Goal: Information Seeking & Learning: Learn about a topic

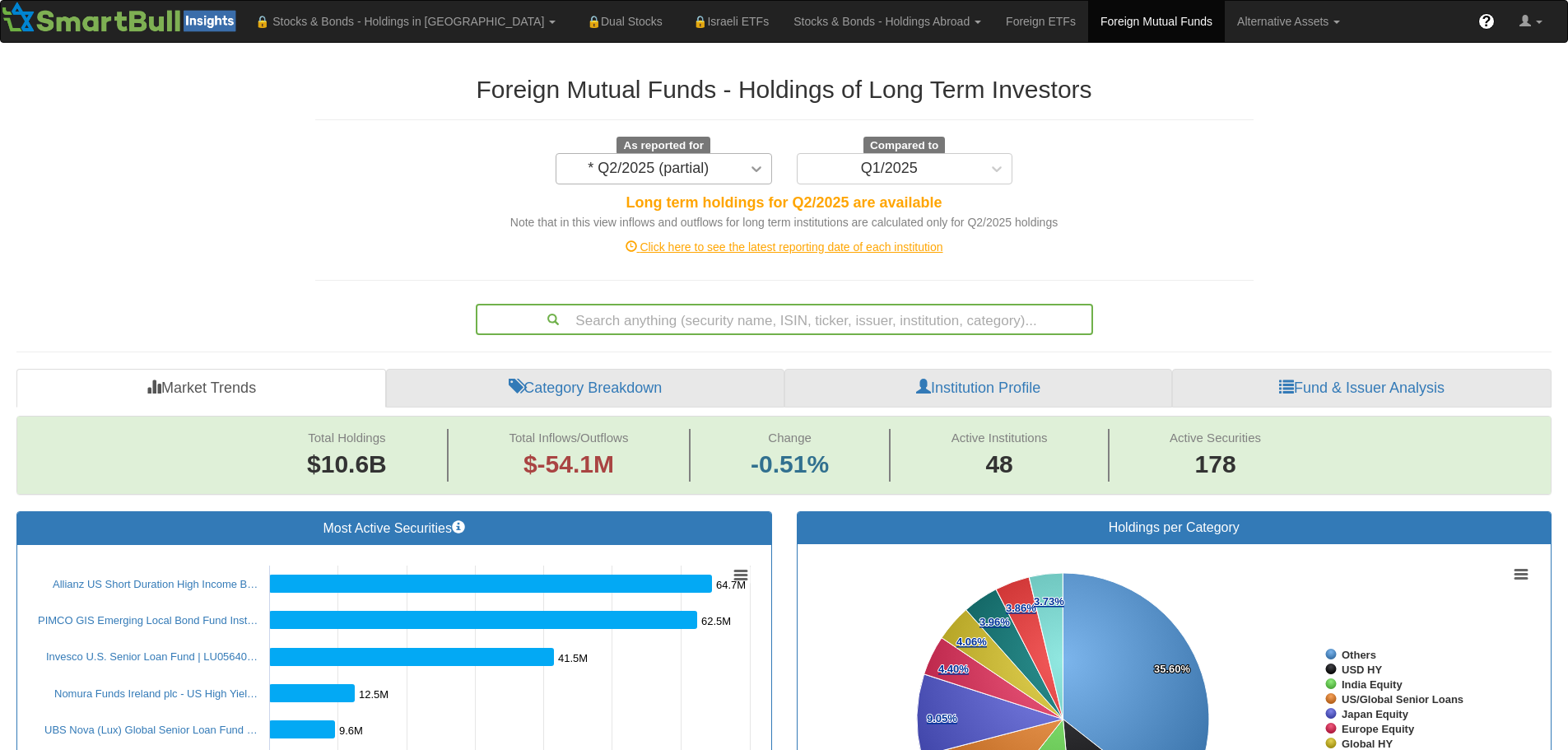
click at [753, 168] on icon at bounding box center [757, 169] width 10 height 6
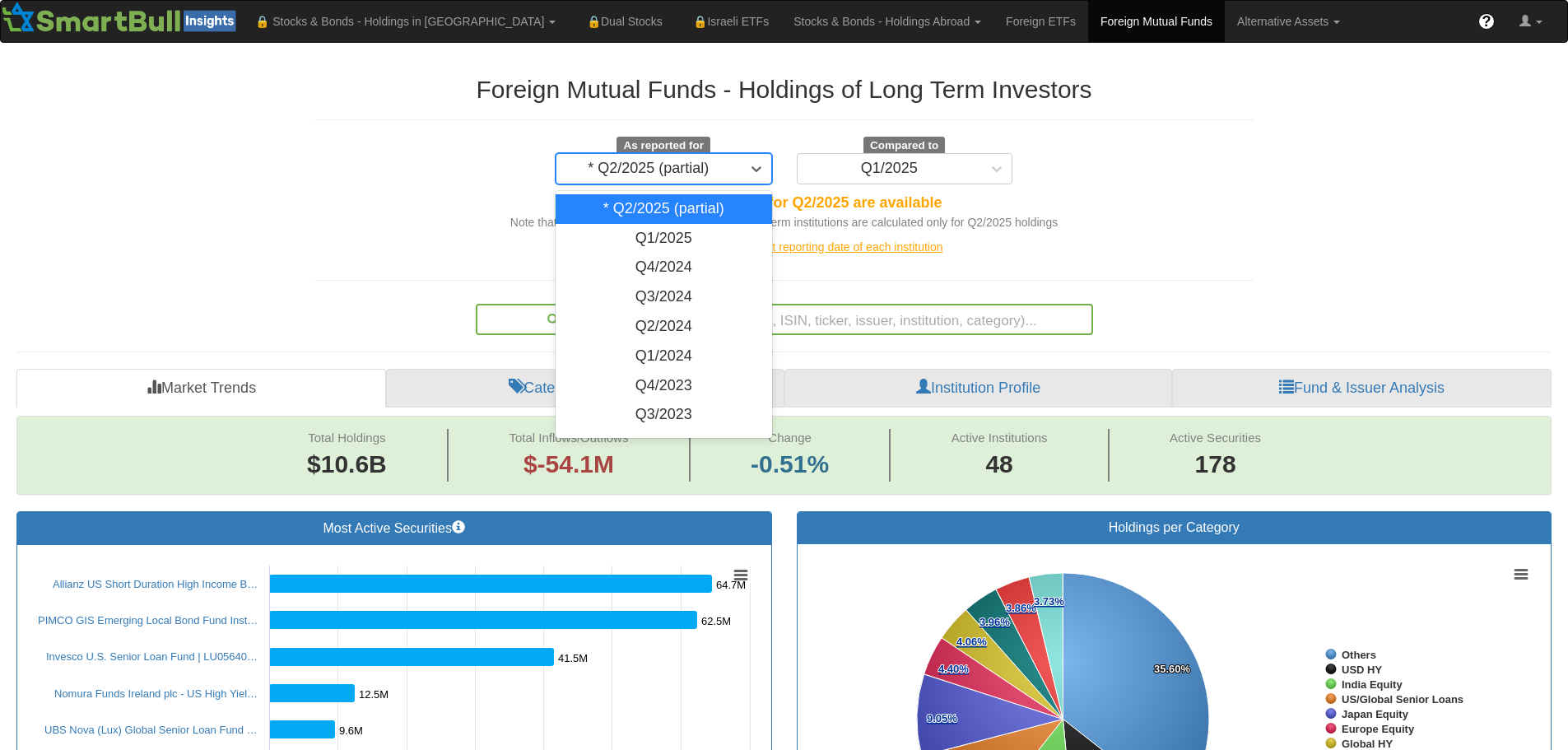
click at [660, 210] on div "* Q2/2025 (partial)" at bounding box center [663, 209] width 216 height 30
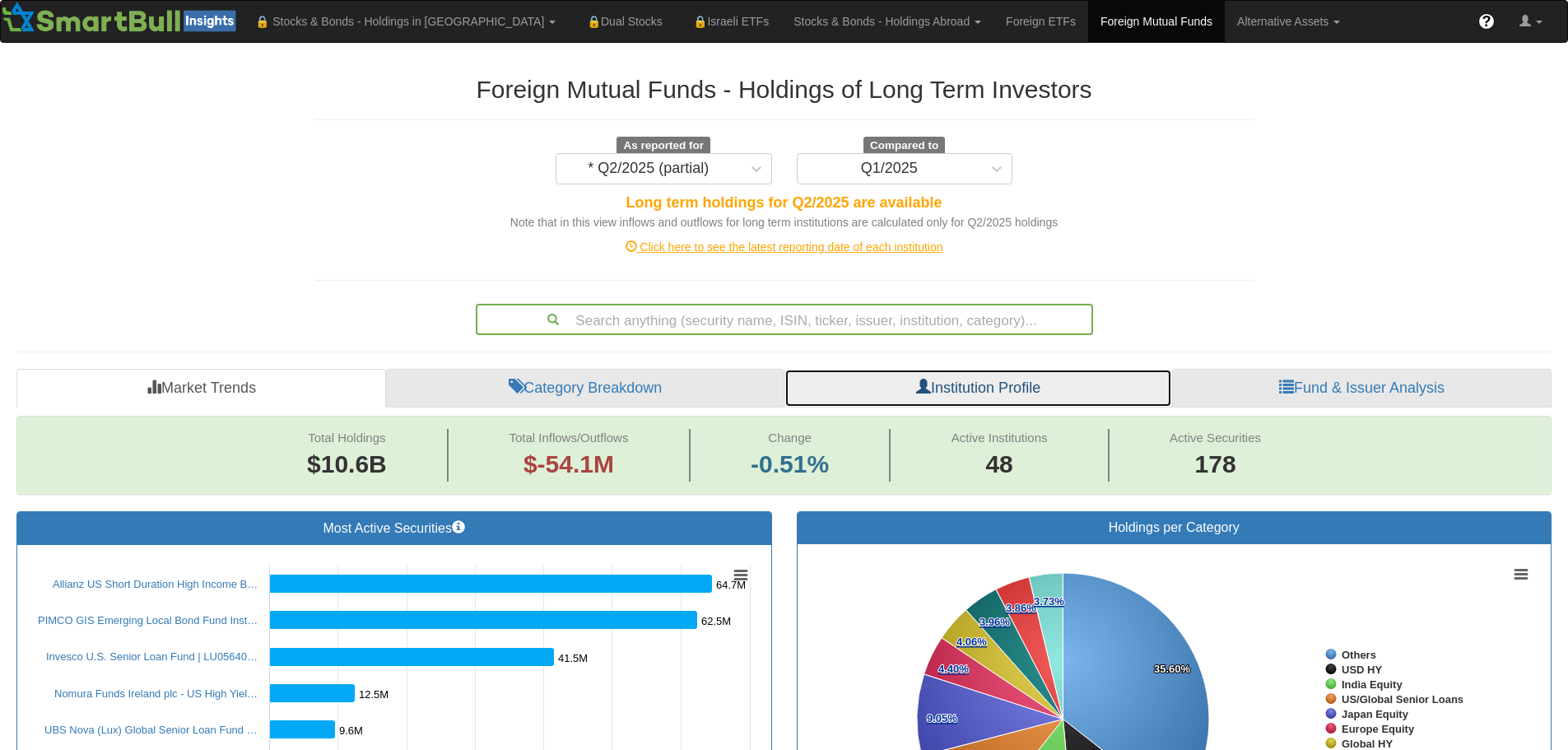
click at [985, 392] on link "Institution Profile" at bounding box center [978, 389] width 388 height 39
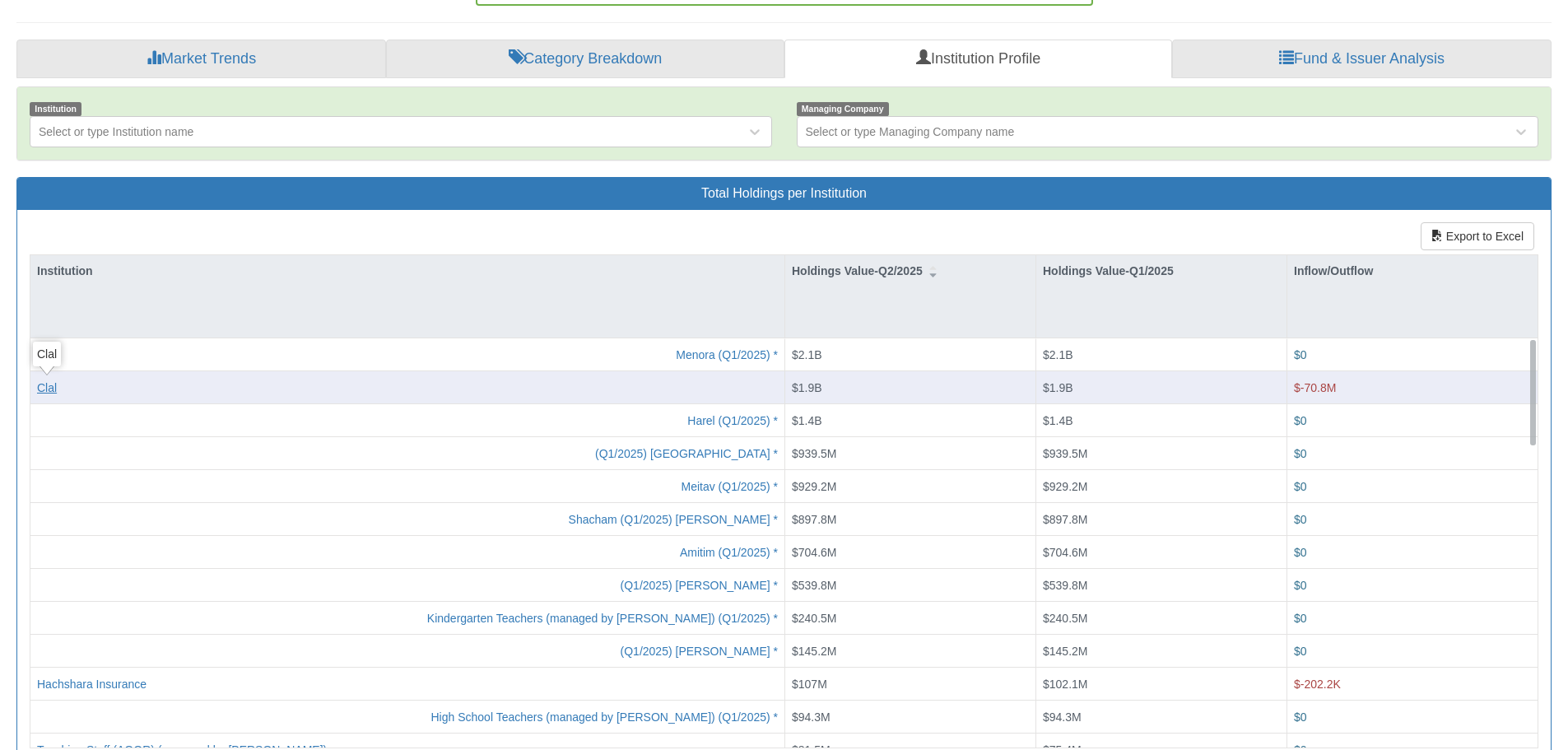
click at [43, 392] on div "Clal" at bounding box center [46, 386] width 20 height 16
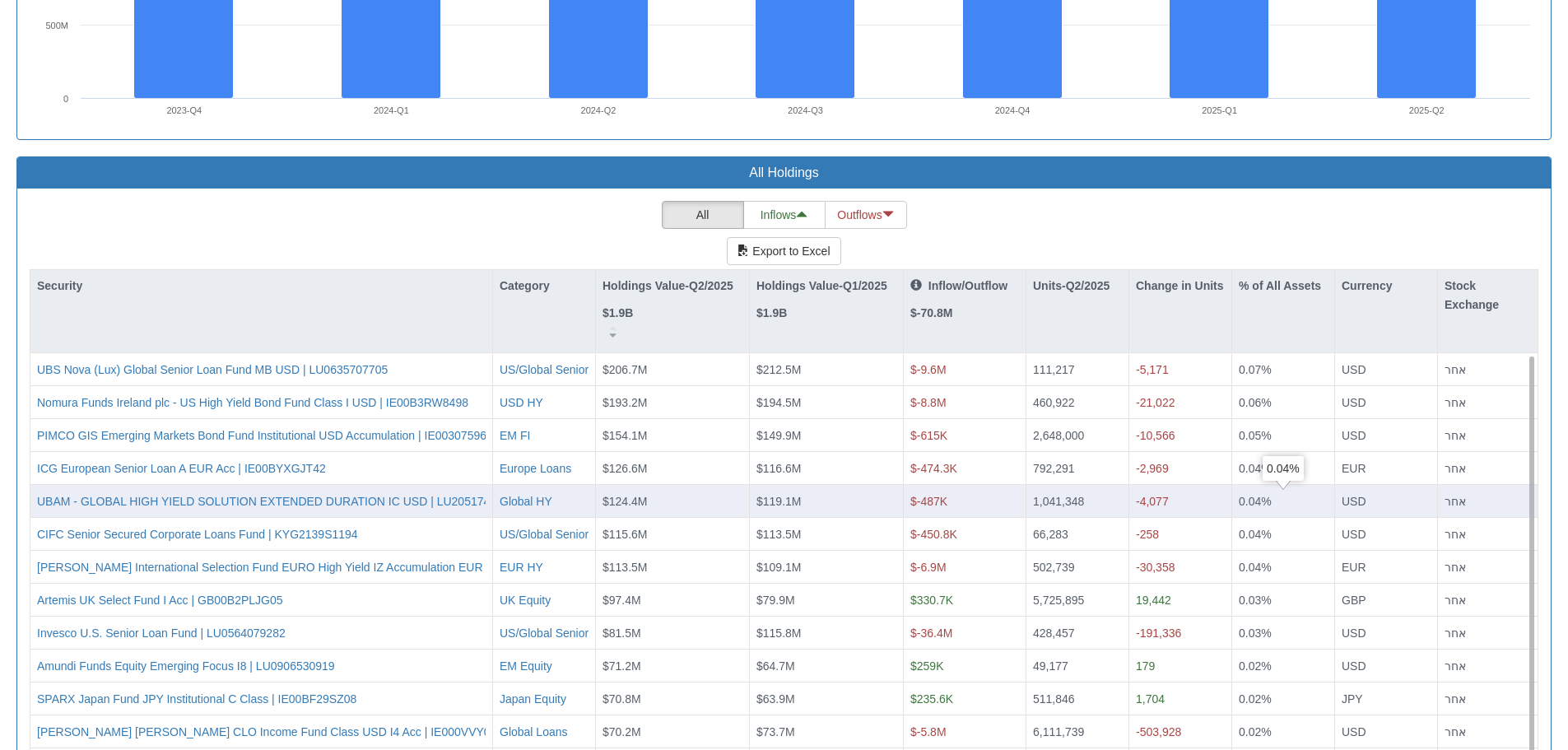
scroll to position [1400, 0]
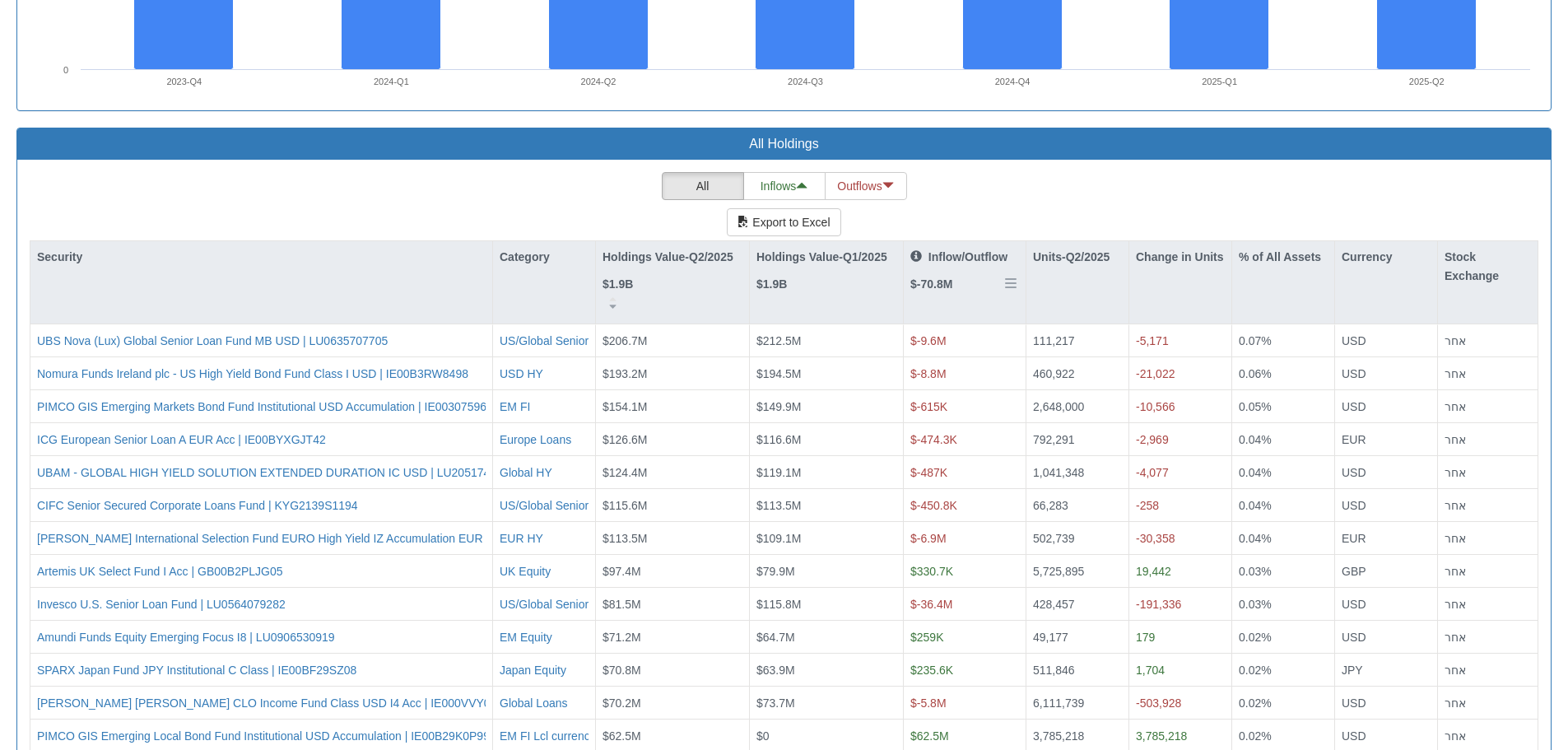
click at [958, 261] on p "Inflow/Outflow" at bounding box center [959, 257] width 97 height 18
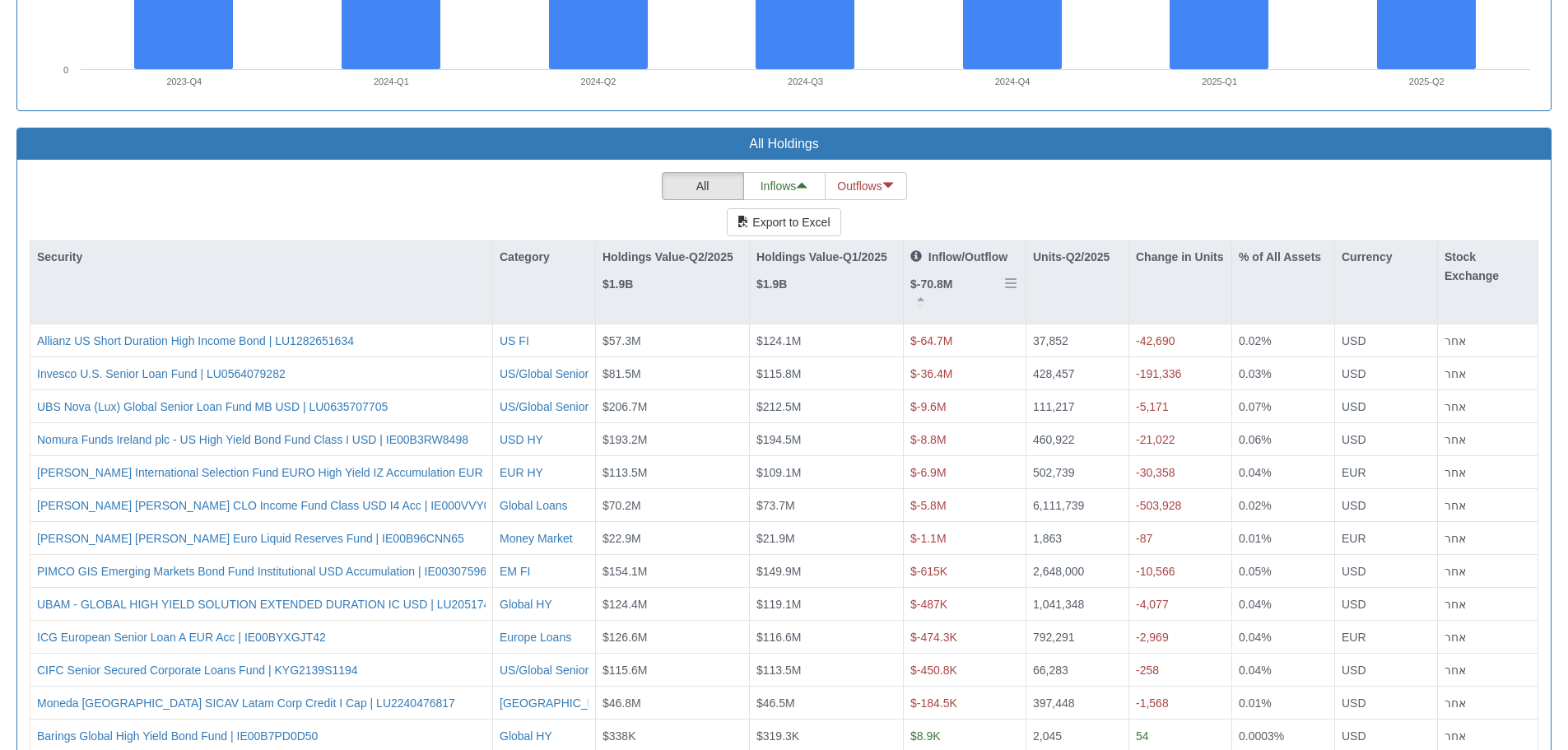
click at [958, 261] on p "Inflow/Outflow" at bounding box center [959, 257] width 97 height 18
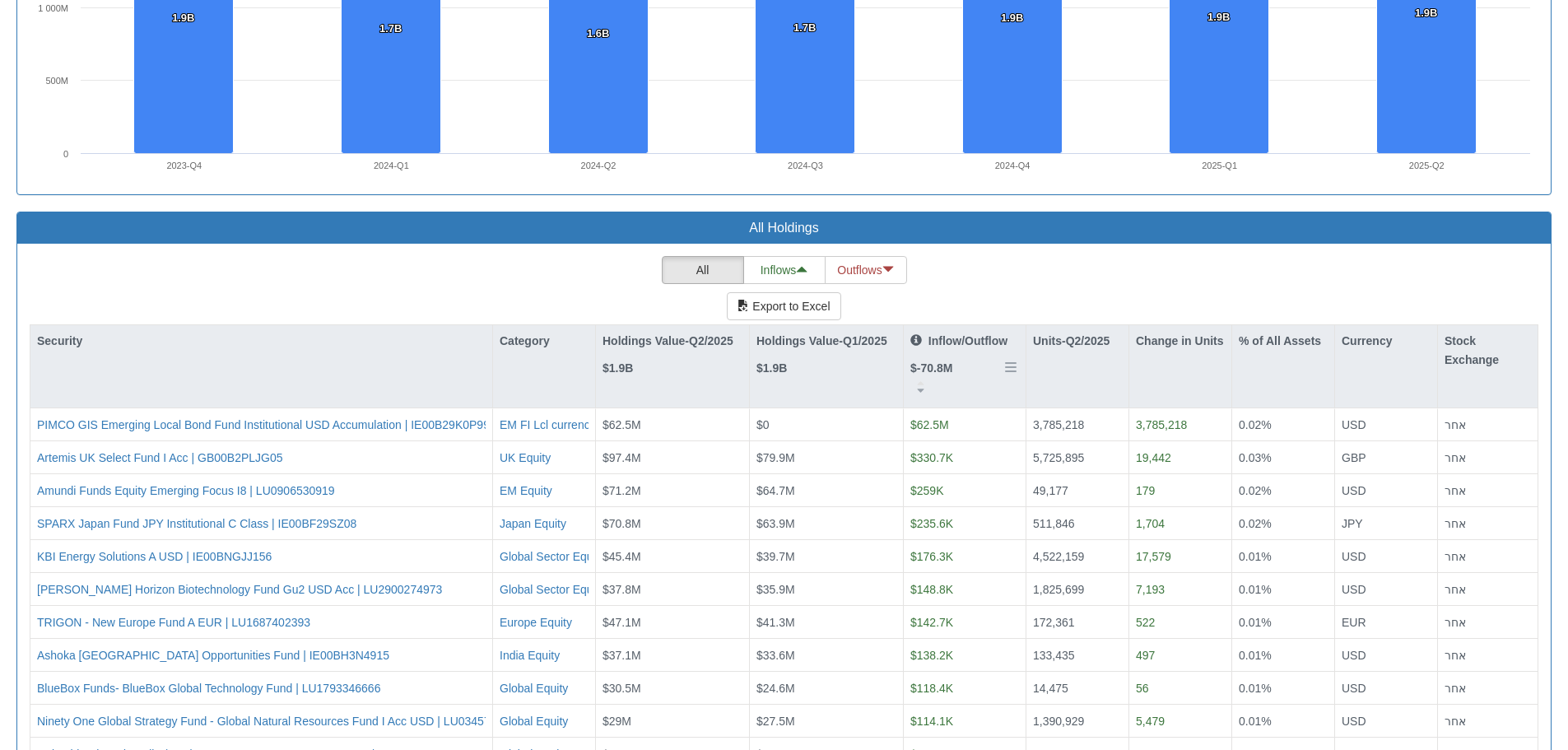
scroll to position [1317, 0]
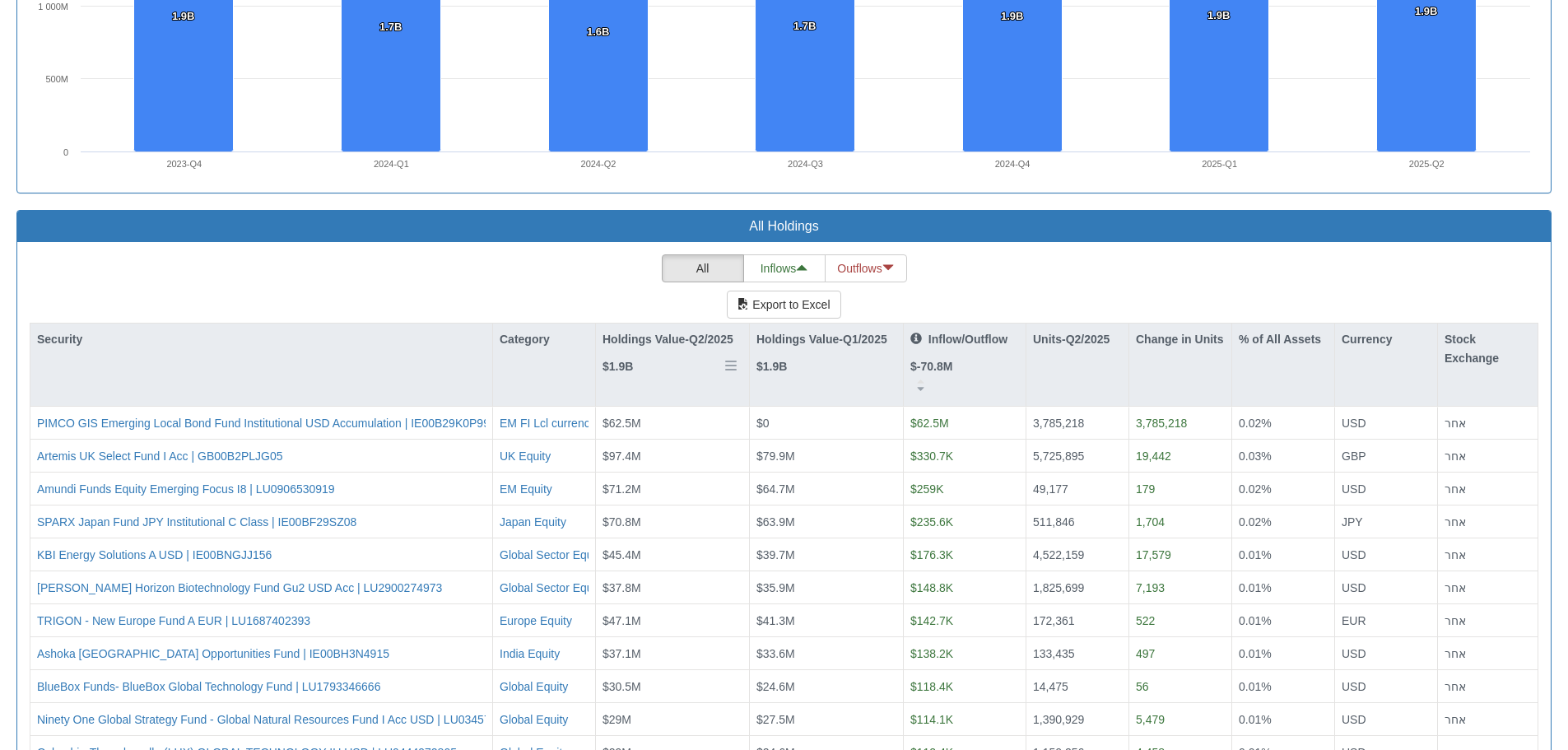
click at [677, 327] on div "Holdings Value-Q2/2025 $1.9B" at bounding box center [672, 361] width 153 height 76
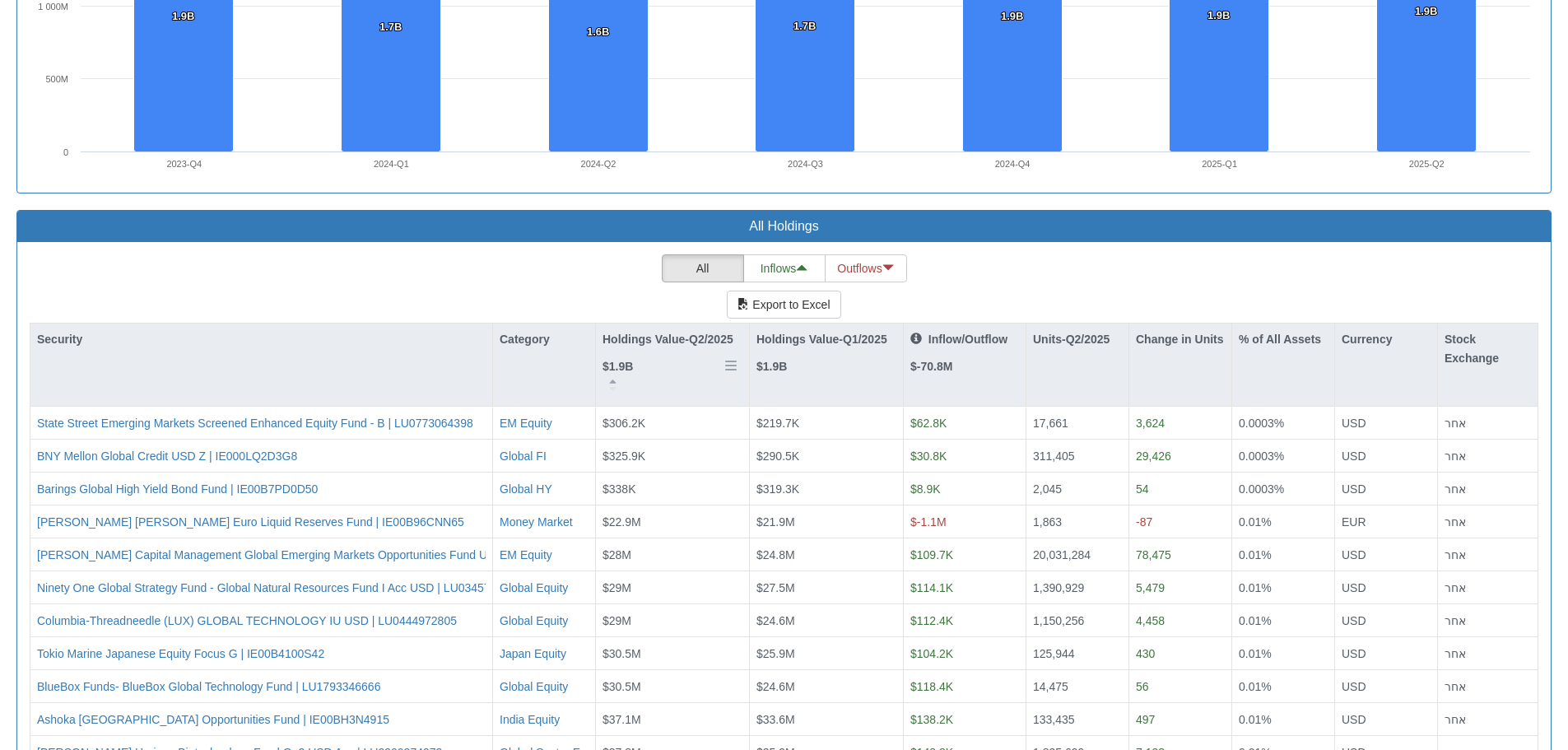
click at [672, 338] on p "Holdings Value-Q2/2025" at bounding box center [668, 339] width 131 height 18
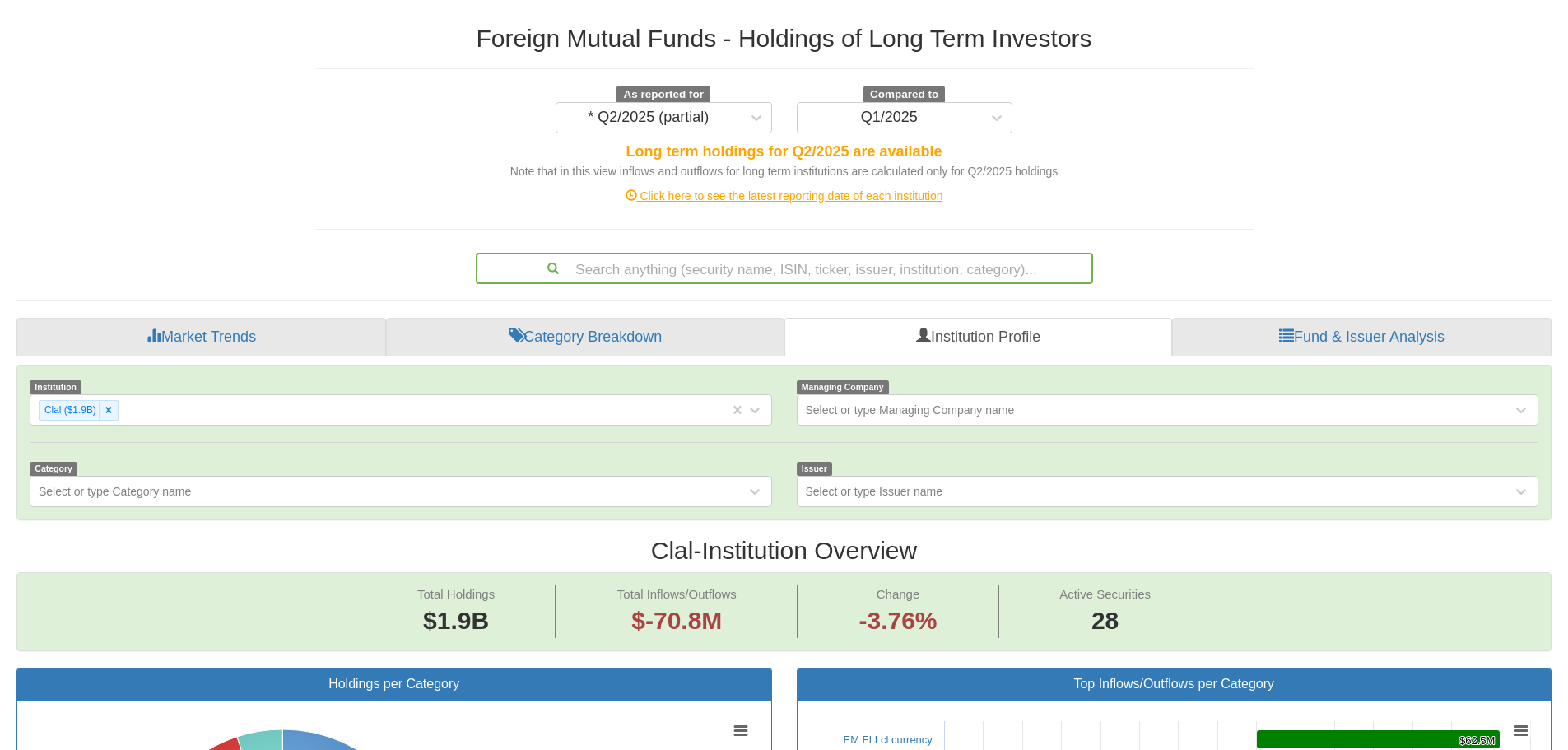
scroll to position [0, 0]
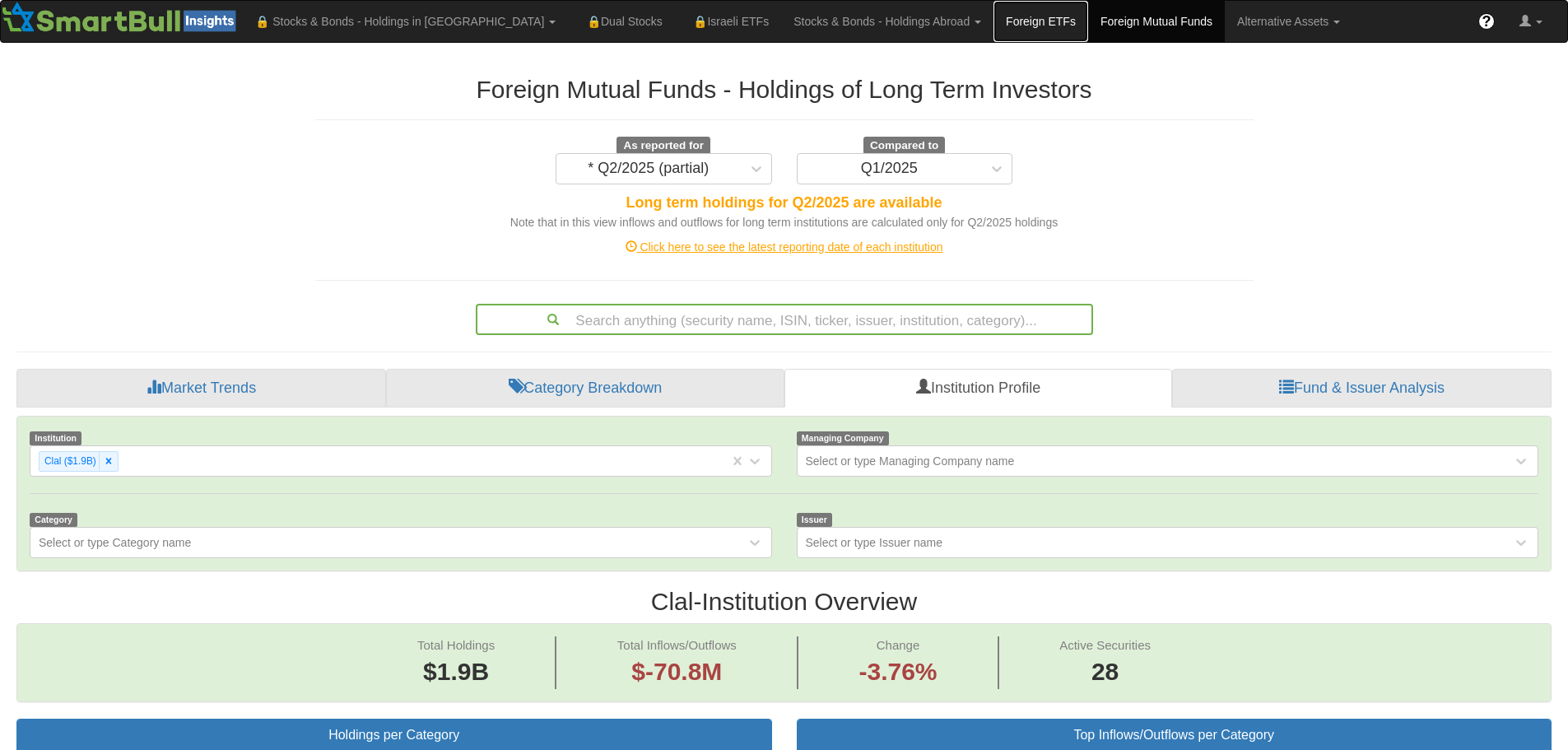
drag, startPoint x: 923, startPoint y: 24, endPoint x: 933, endPoint y: 23, distance: 10.0
click at [994, 24] on link "Foreign ETFs" at bounding box center [1041, 21] width 94 height 41
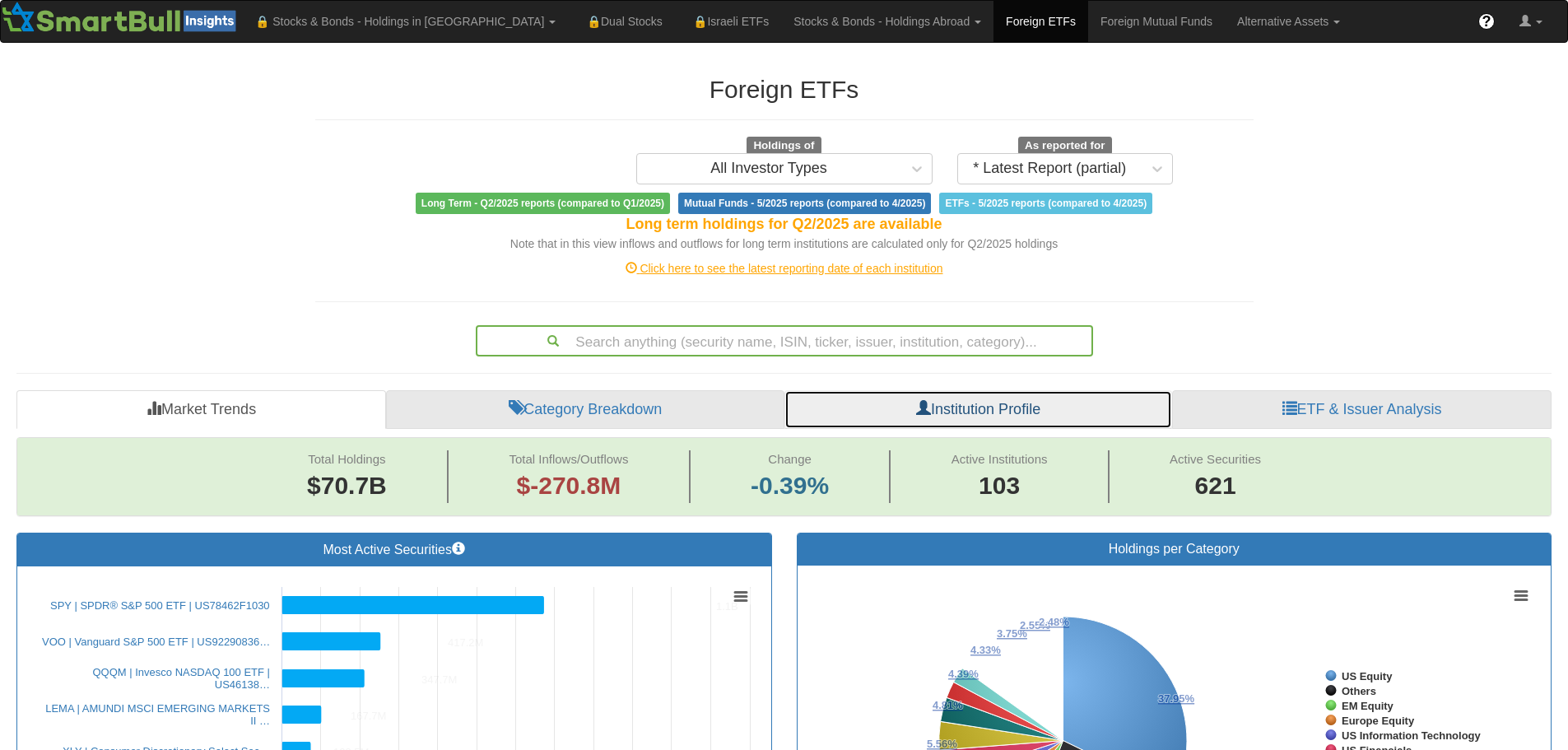
click at [1041, 407] on link "Institution Profile" at bounding box center [978, 410] width 388 height 39
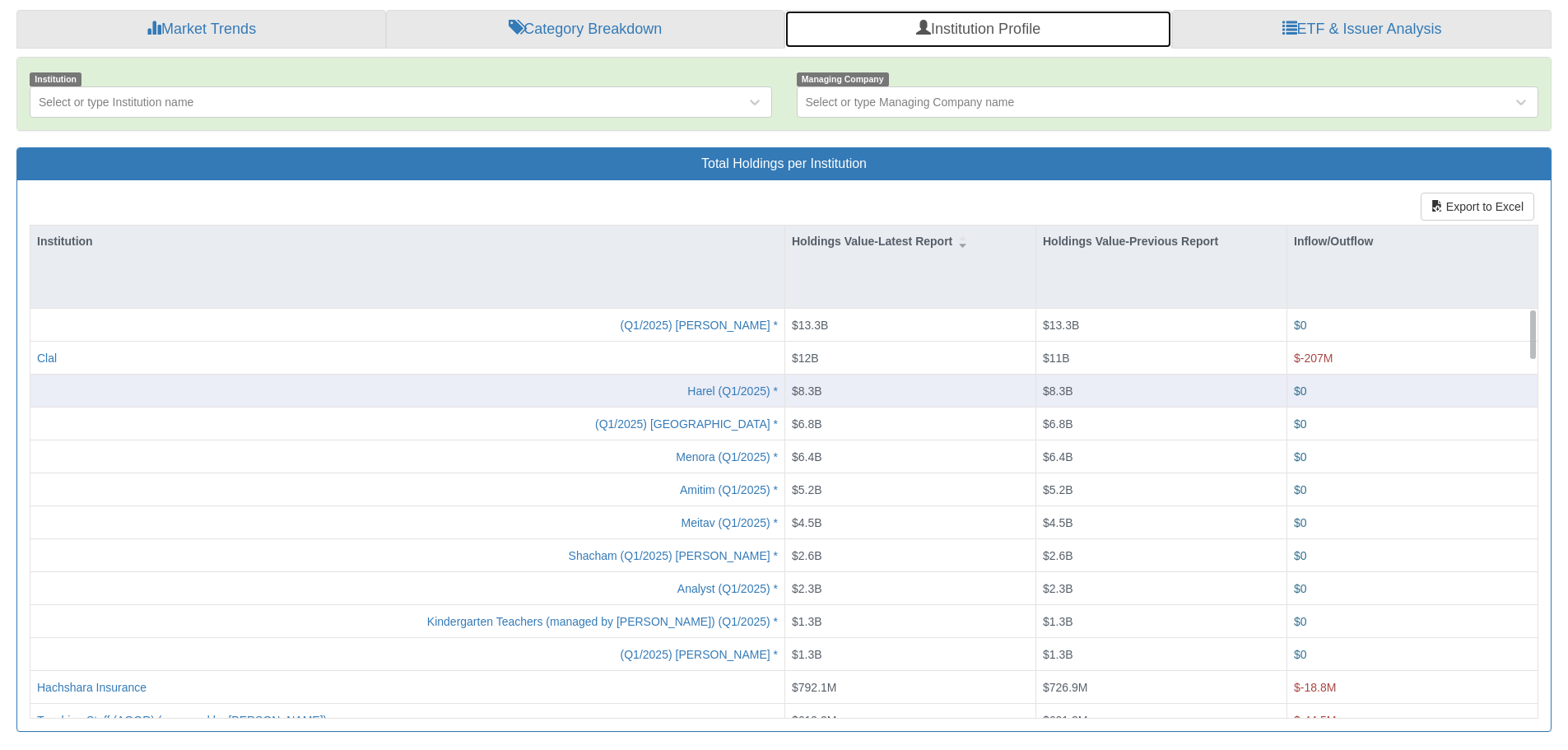
scroll to position [383, 0]
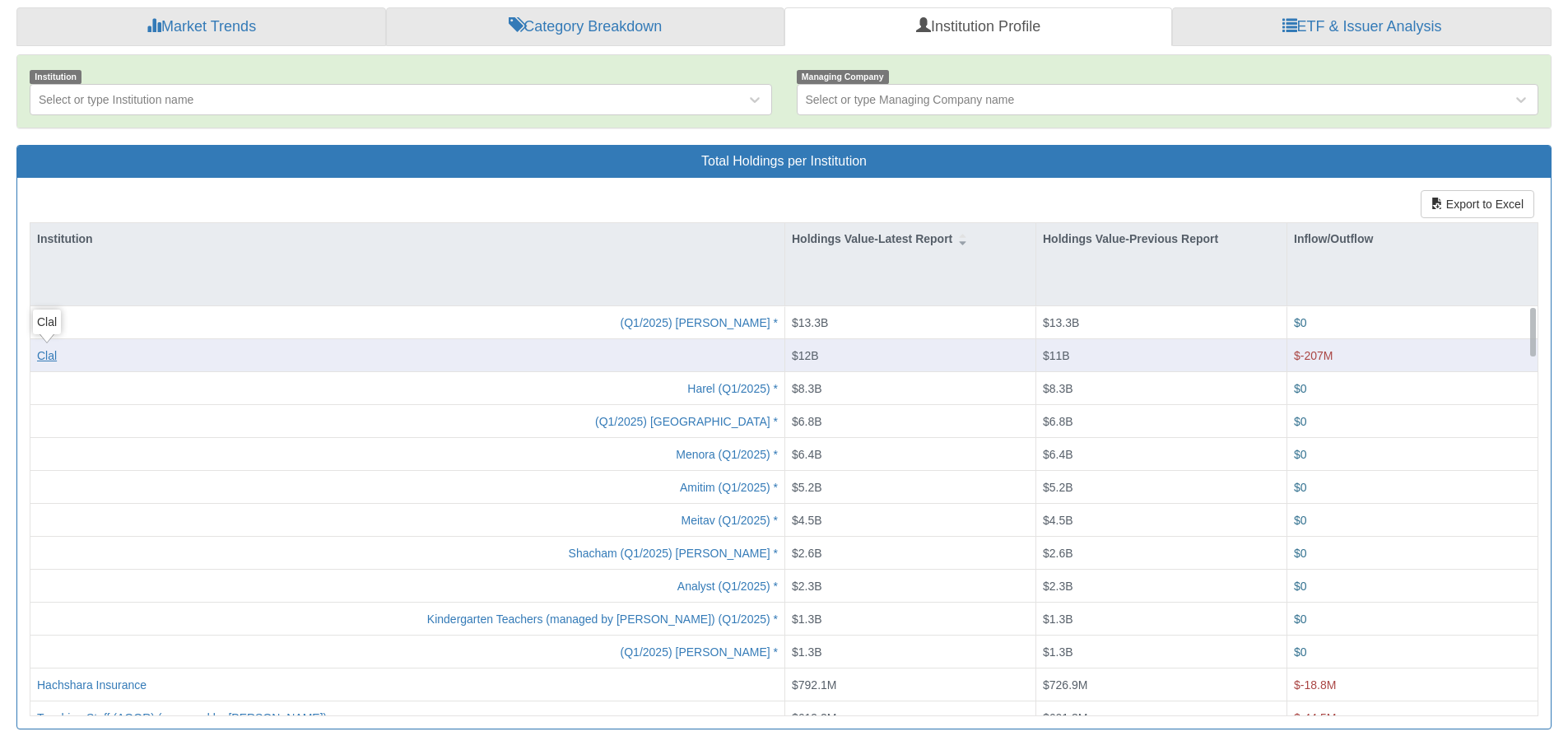
click at [49, 354] on div "Clal" at bounding box center [46, 354] width 20 height 16
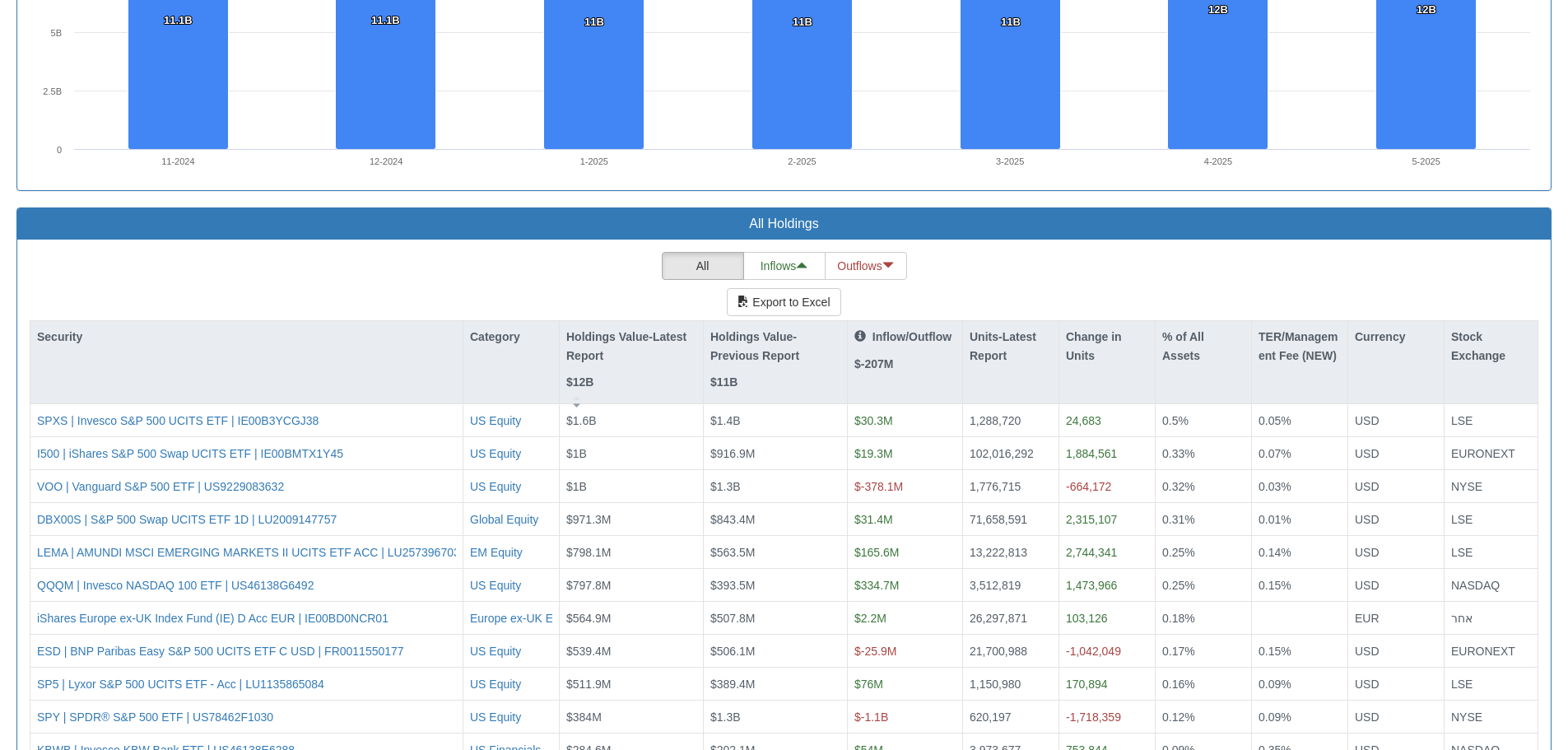
scroll to position [1400, 0]
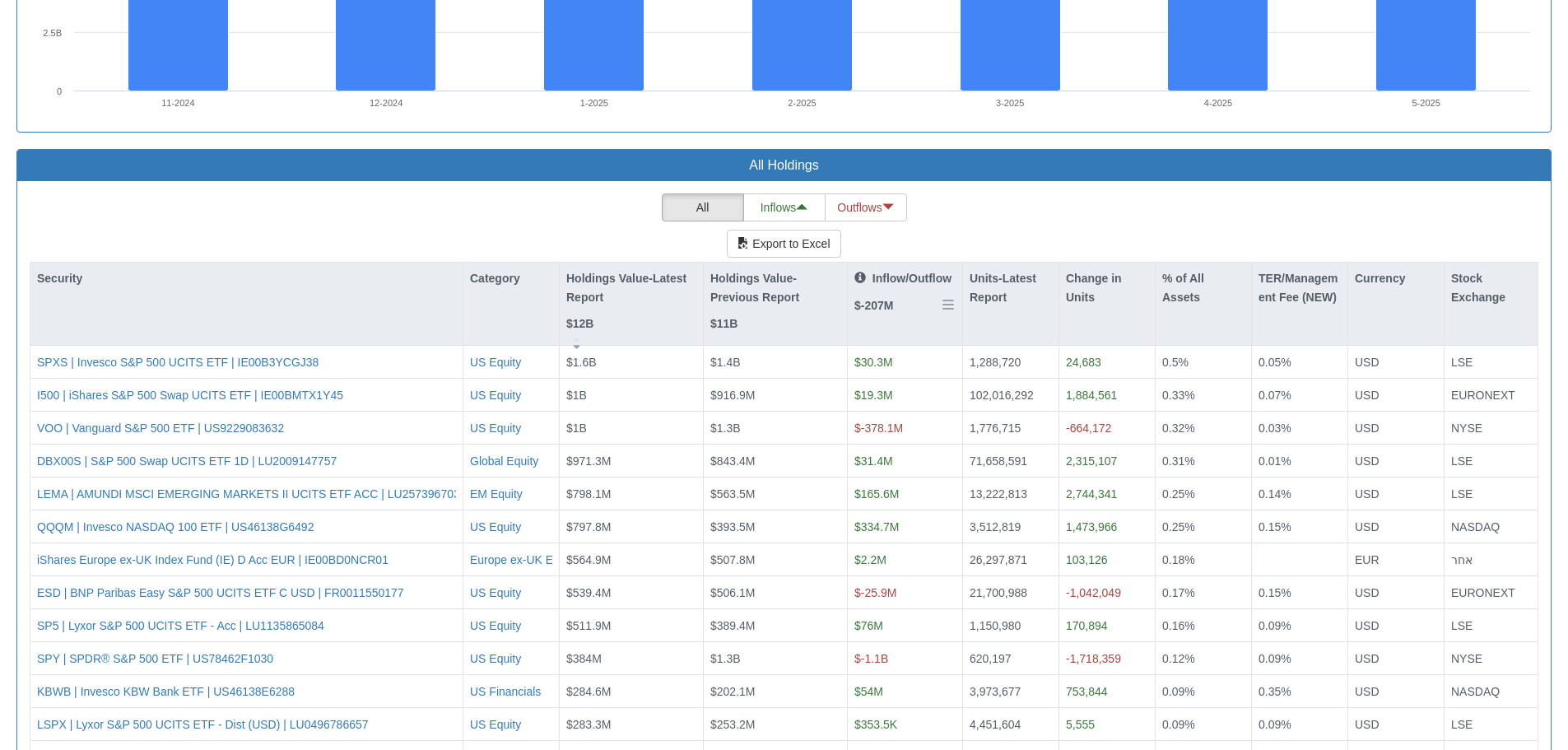
click at [896, 276] on p "Inflow/Outflow" at bounding box center [903, 278] width 97 height 18
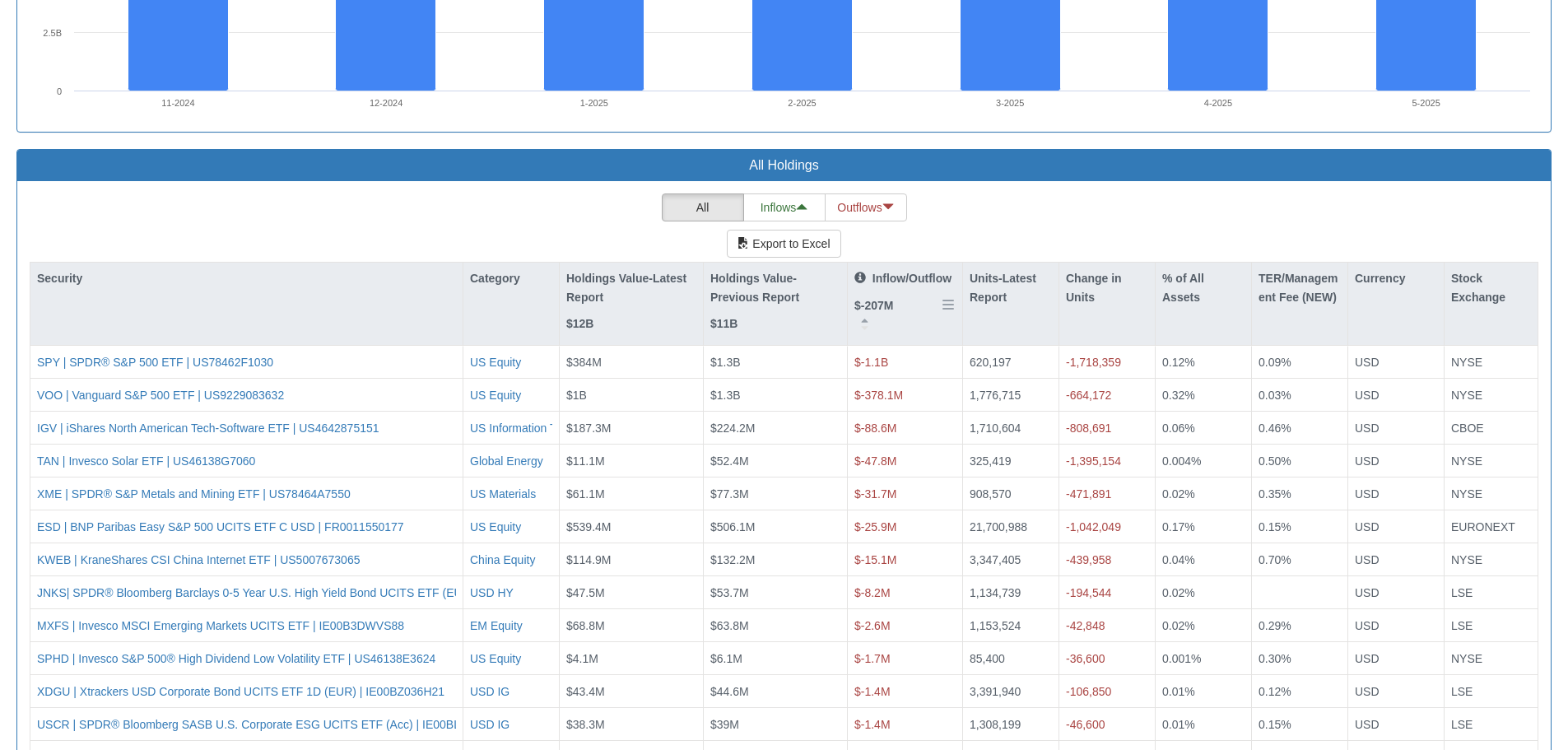
click at [896, 276] on p "Inflow/Outflow" at bounding box center [903, 278] width 97 height 18
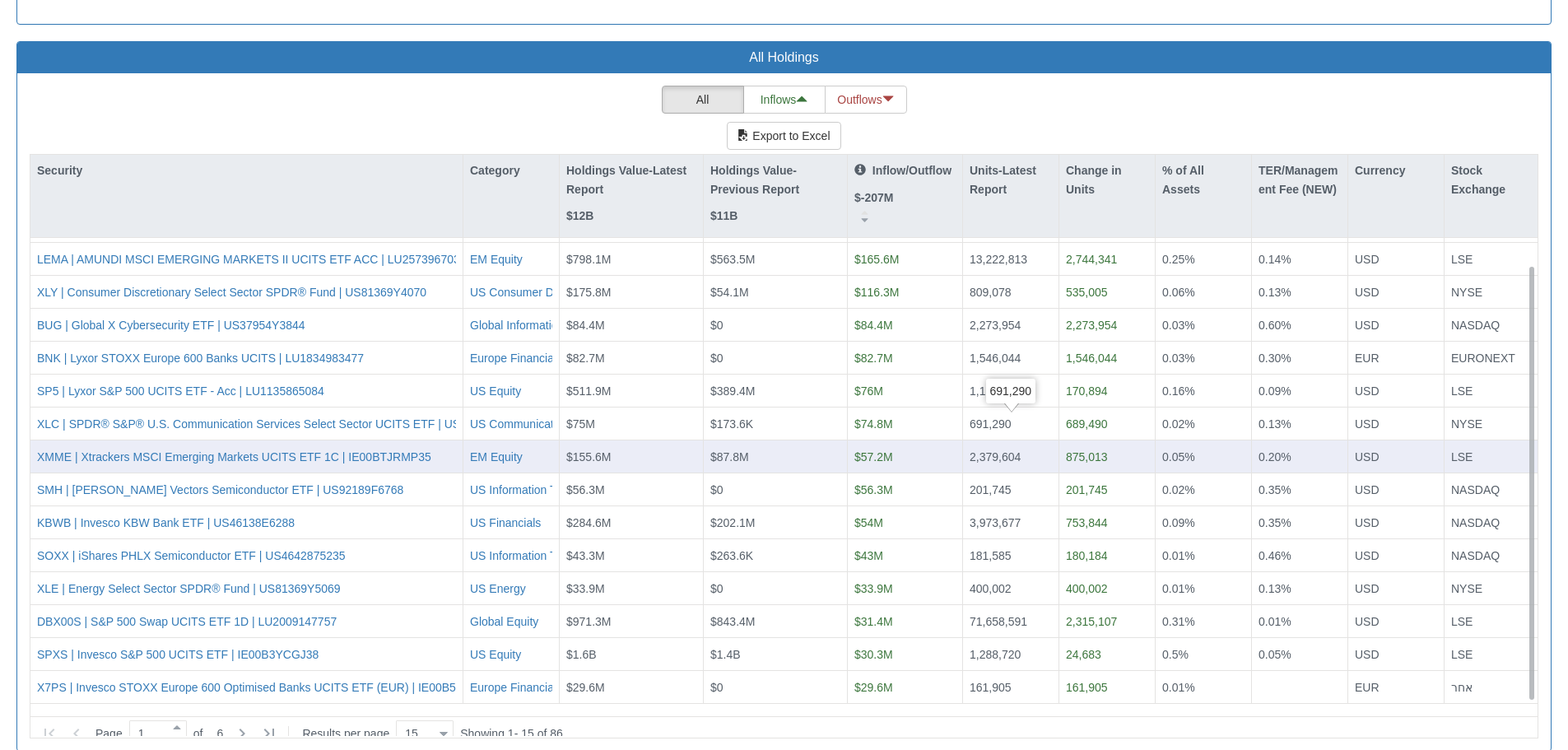
scroll to position [1529, 0]
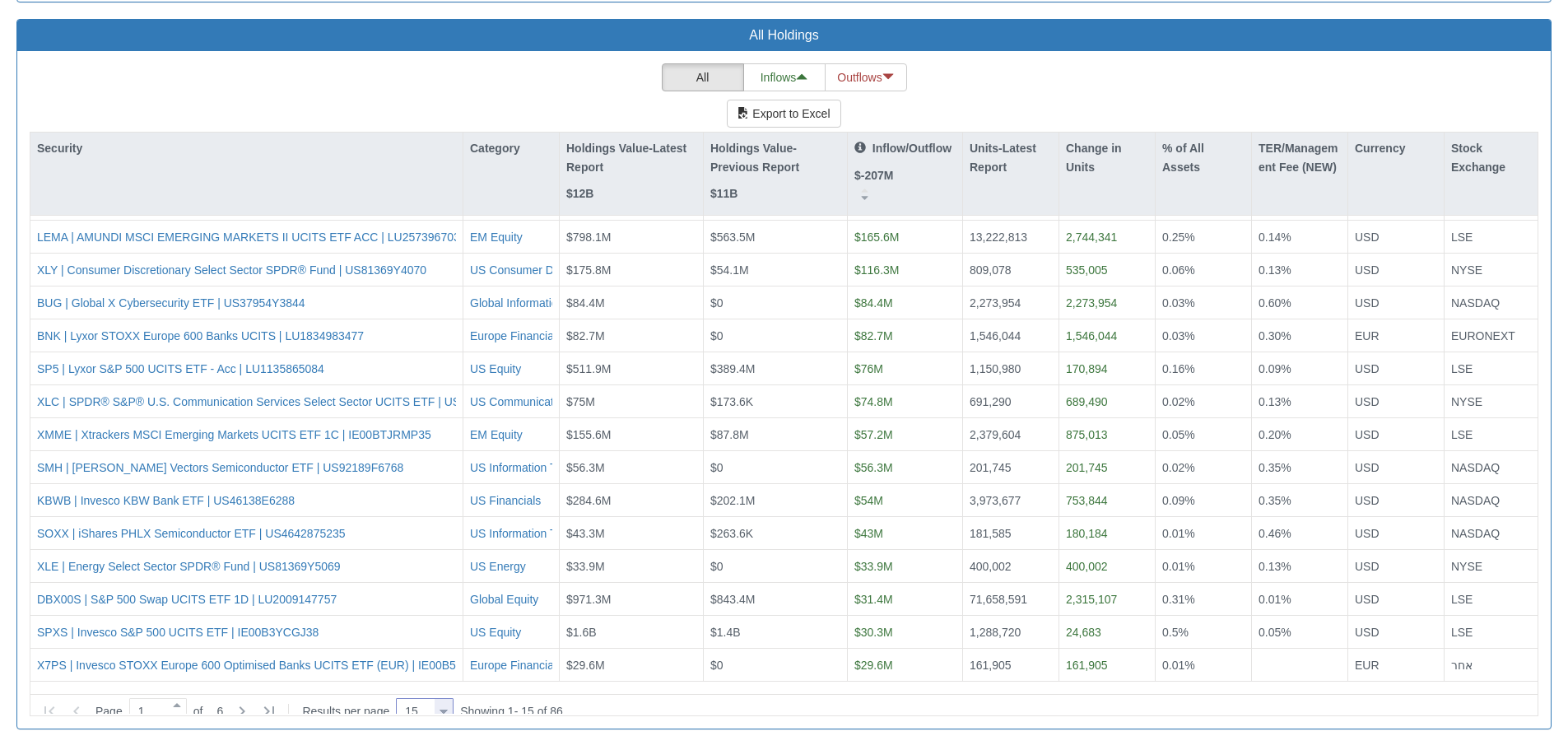
click at [448, 702] on div at bounding box center [444, 711] width 9 height 22
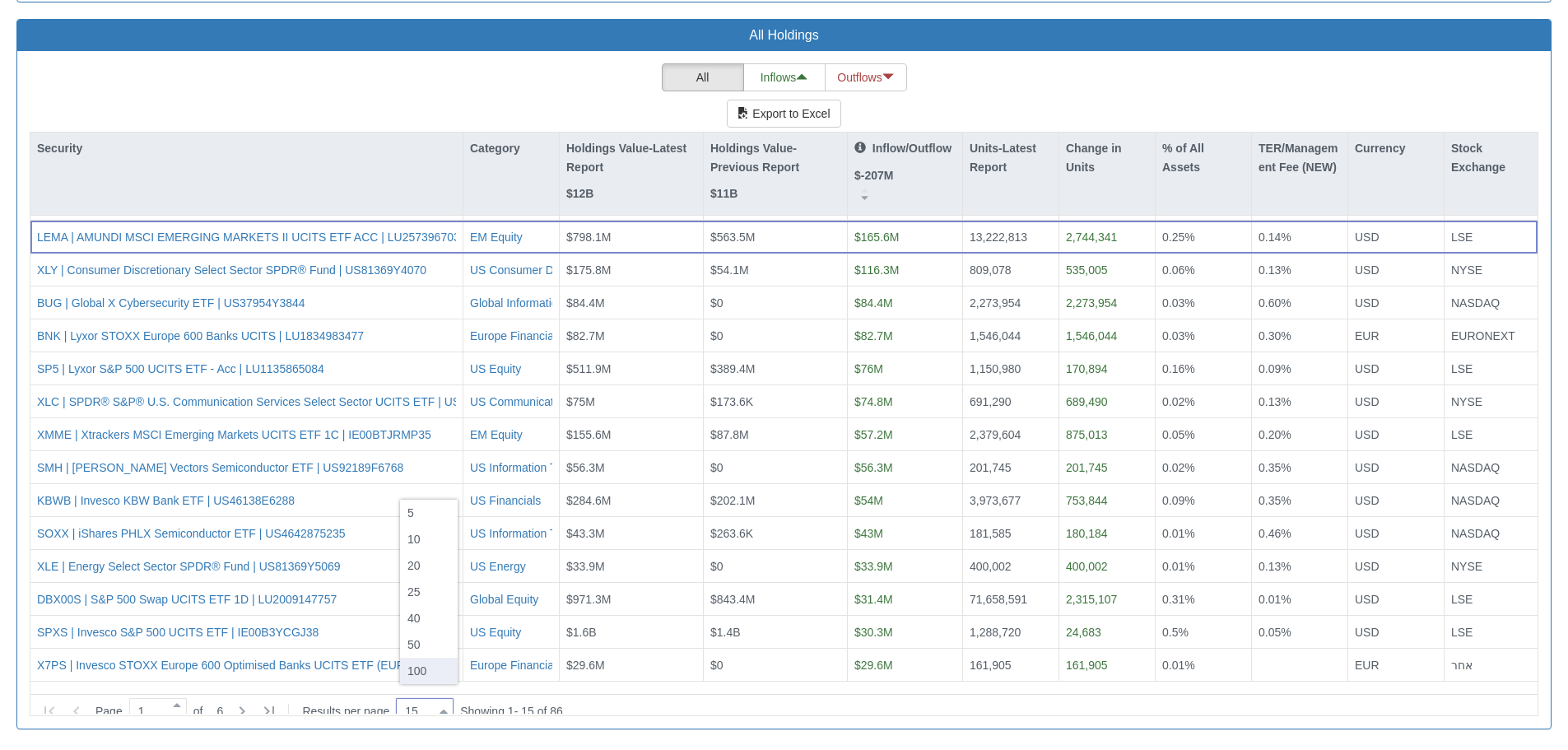
click at [424, 672] on div "100" at bounding box center [428, 670] width 58 height 27
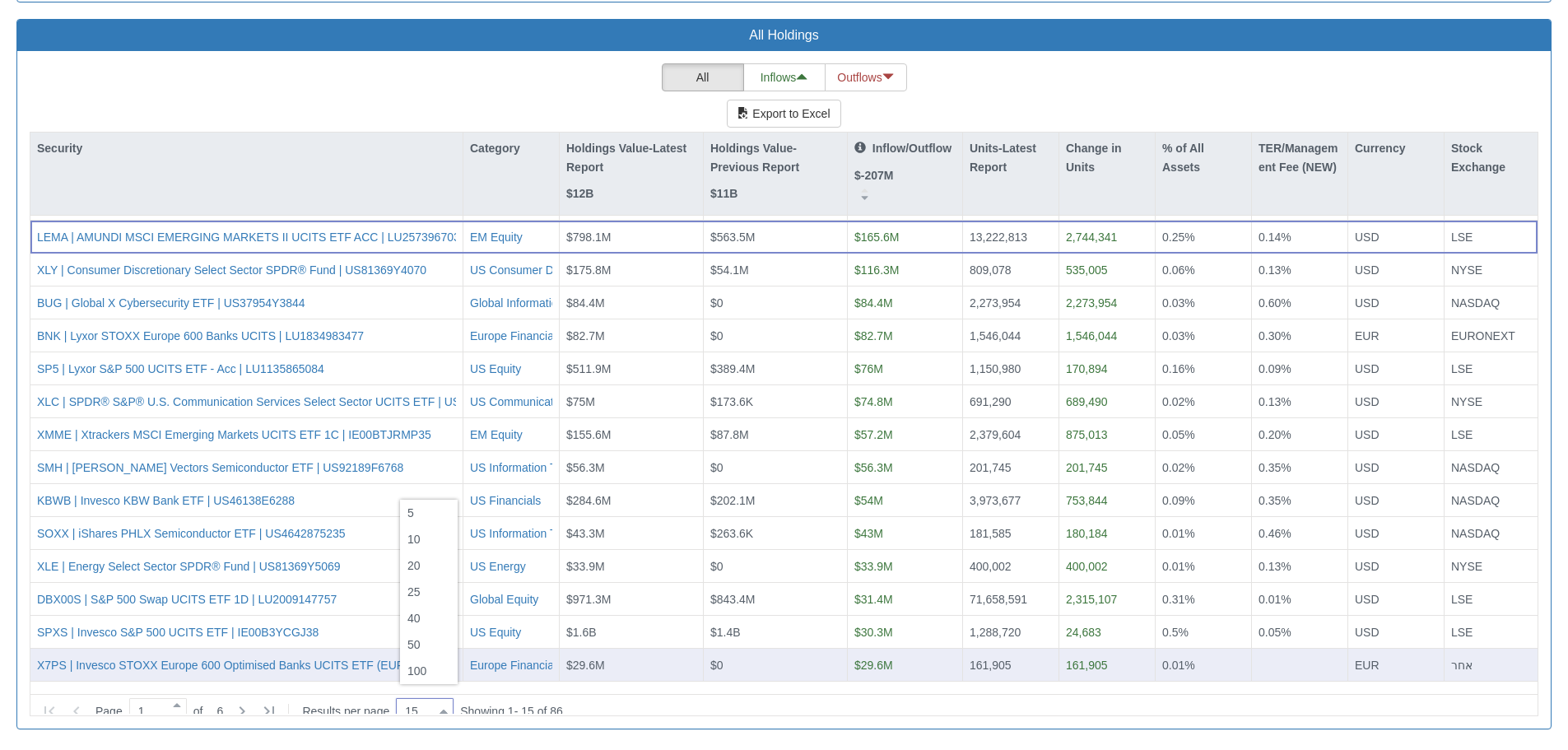
type input "100"
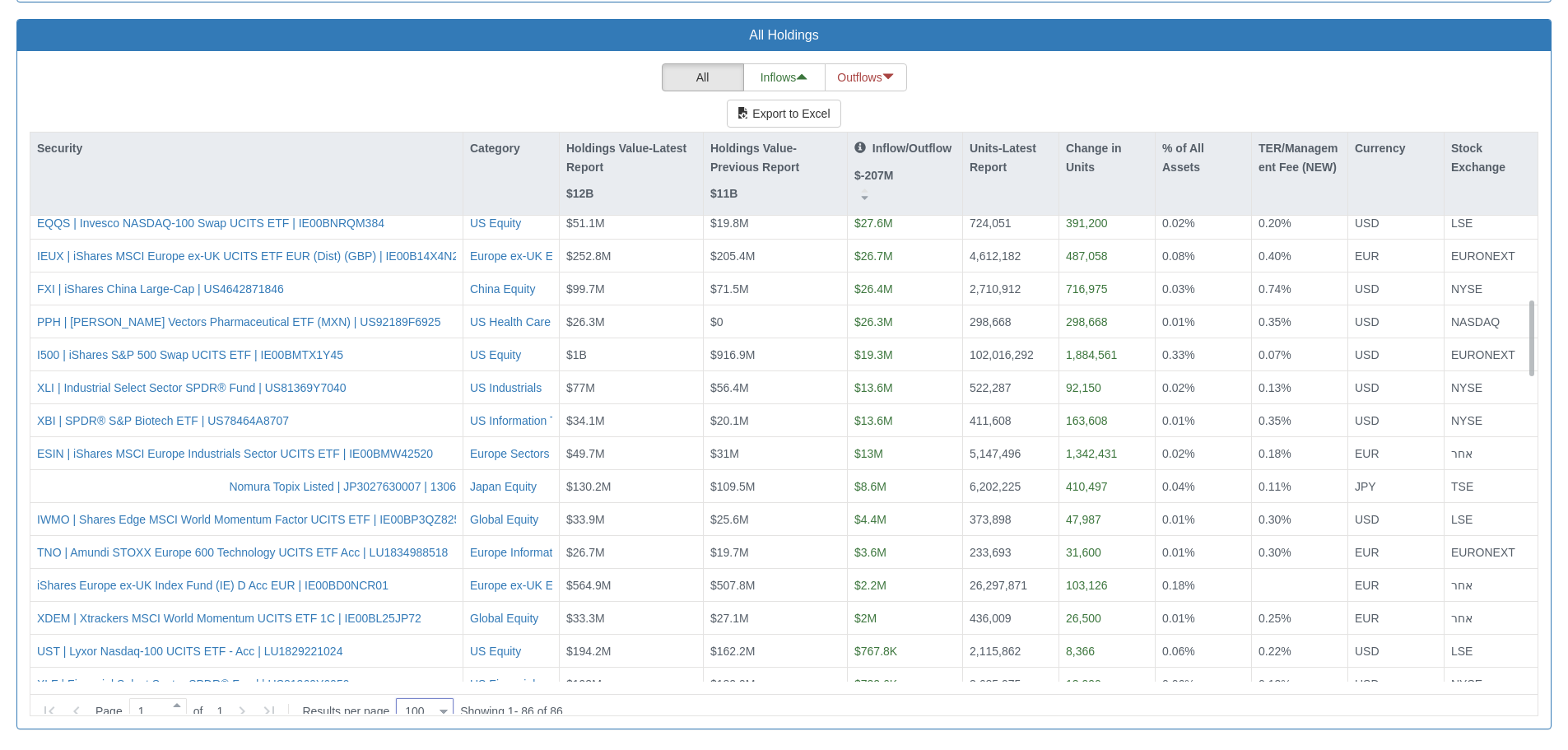
scroll to position [0, 0]
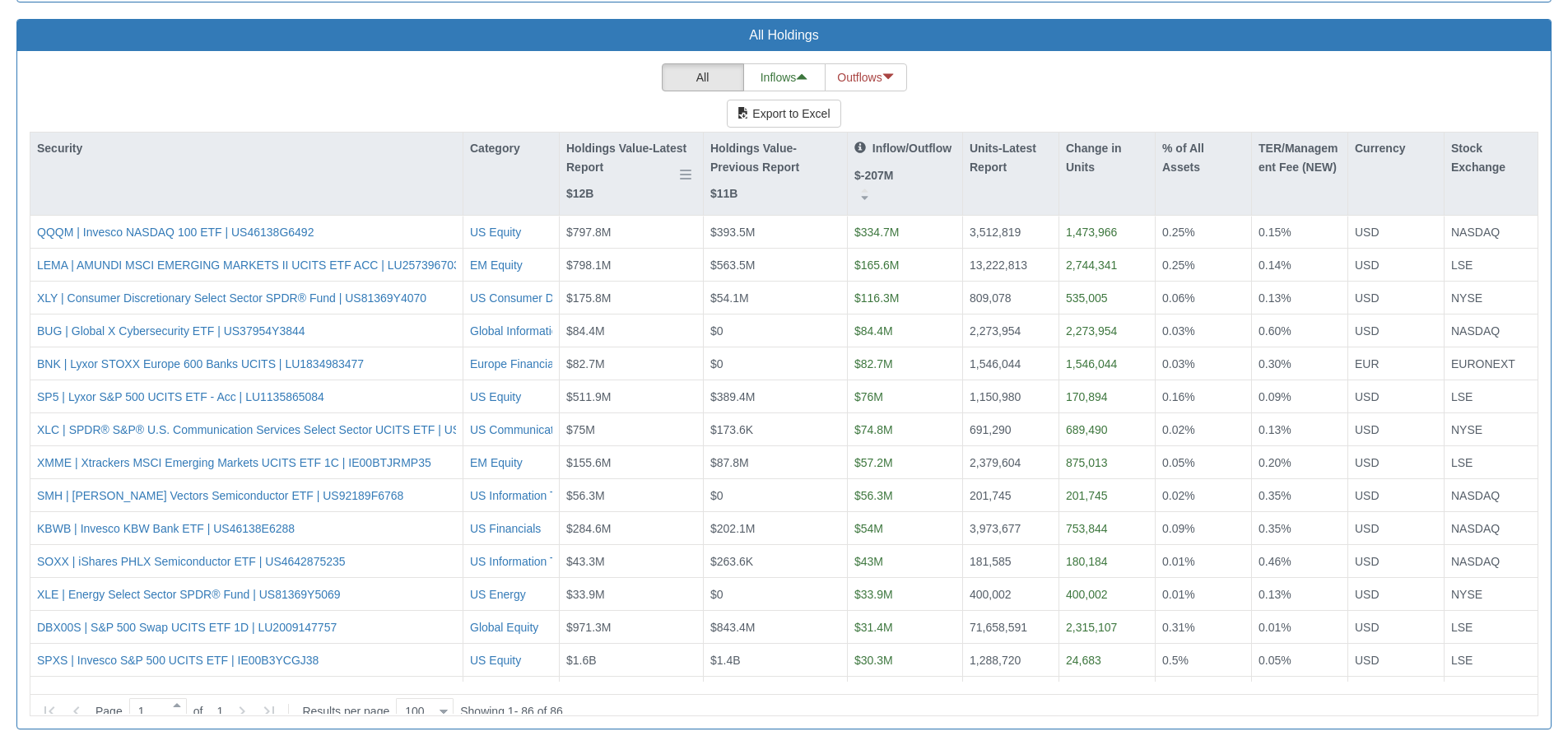
click at [613, 160] on p "Holdings Value-Latest Report" at bounding box center [632, 157] width 130 height 37
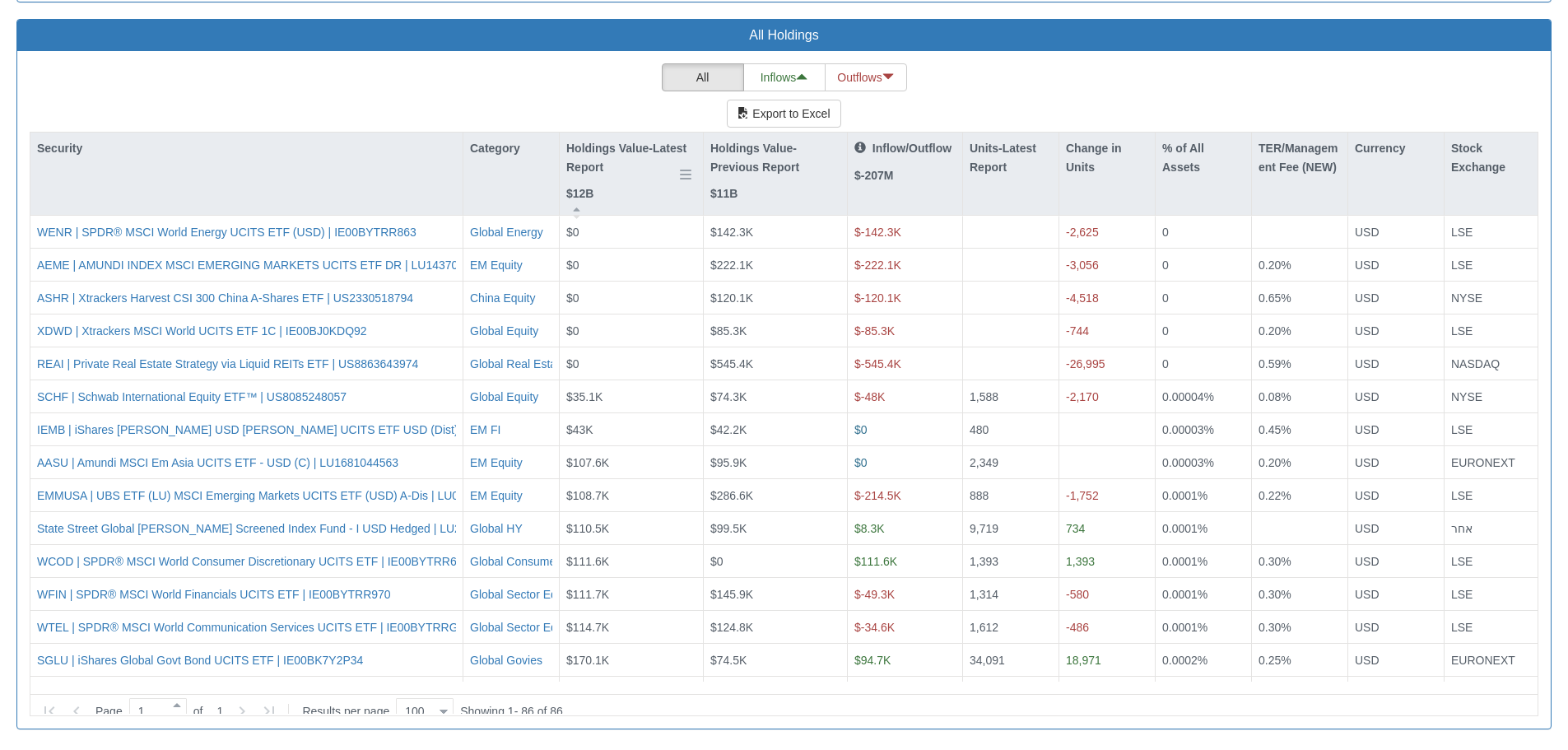
click at [613, 160] on p "Holdings Value-Latest Report" at bounding box center [632, 157] width 130 height 37
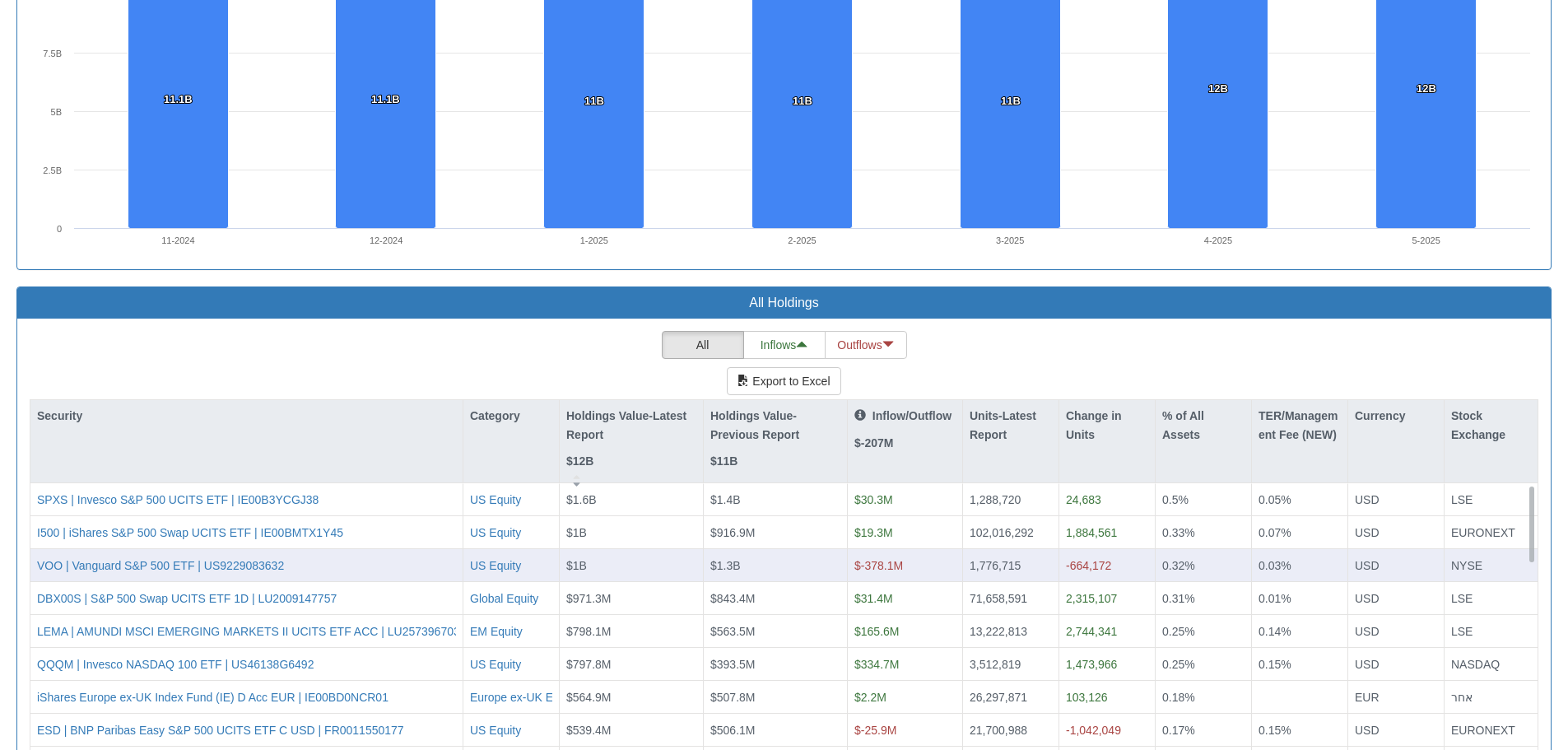
scroll to position [1364, 0]
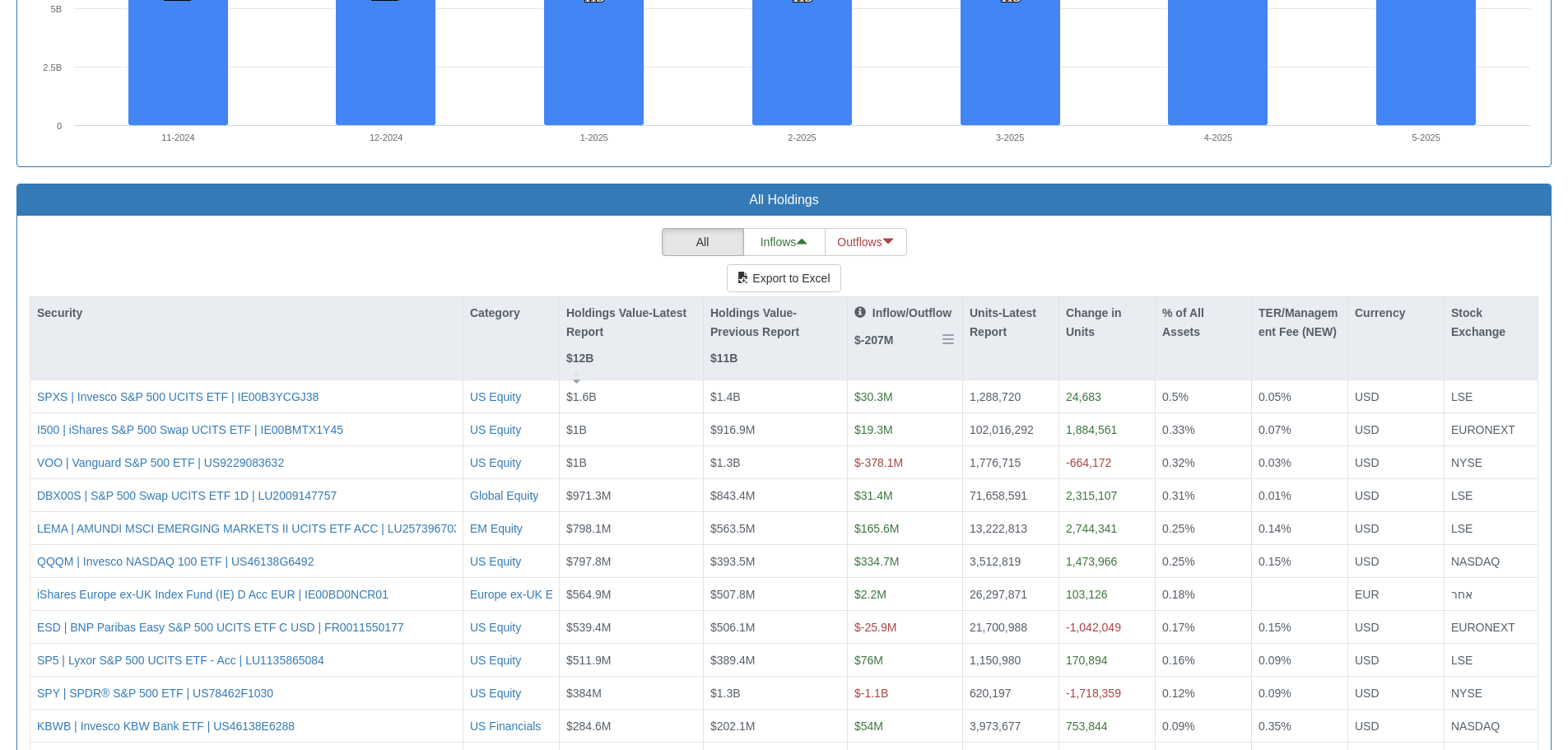
click at [895, 313] on p "Inflow/Outflow" at bounding box center [903, 312] width 97 height 18
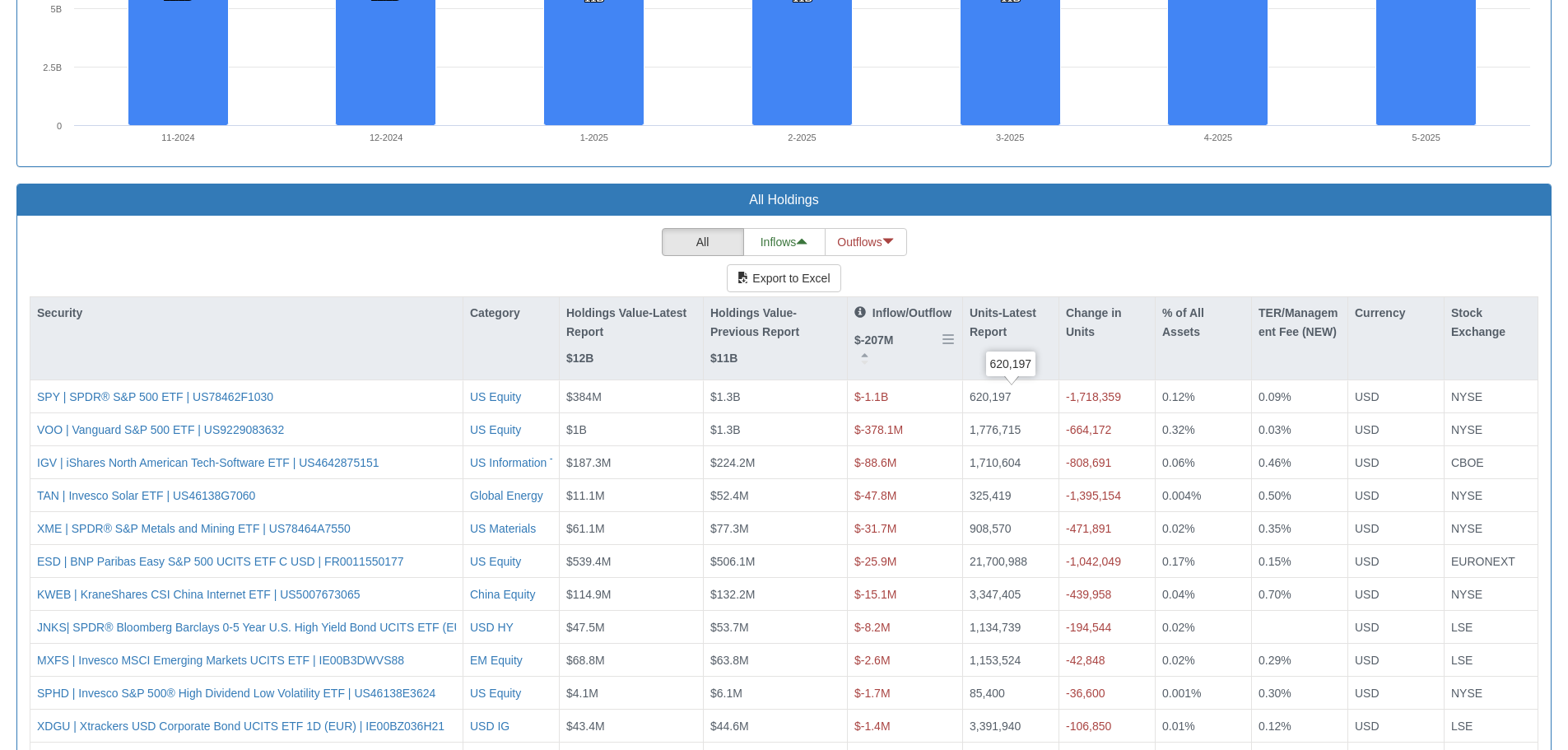
click at [904, 317] on p "Inflow/Outflow" at bounding box center [903, 312] width 97 height 18
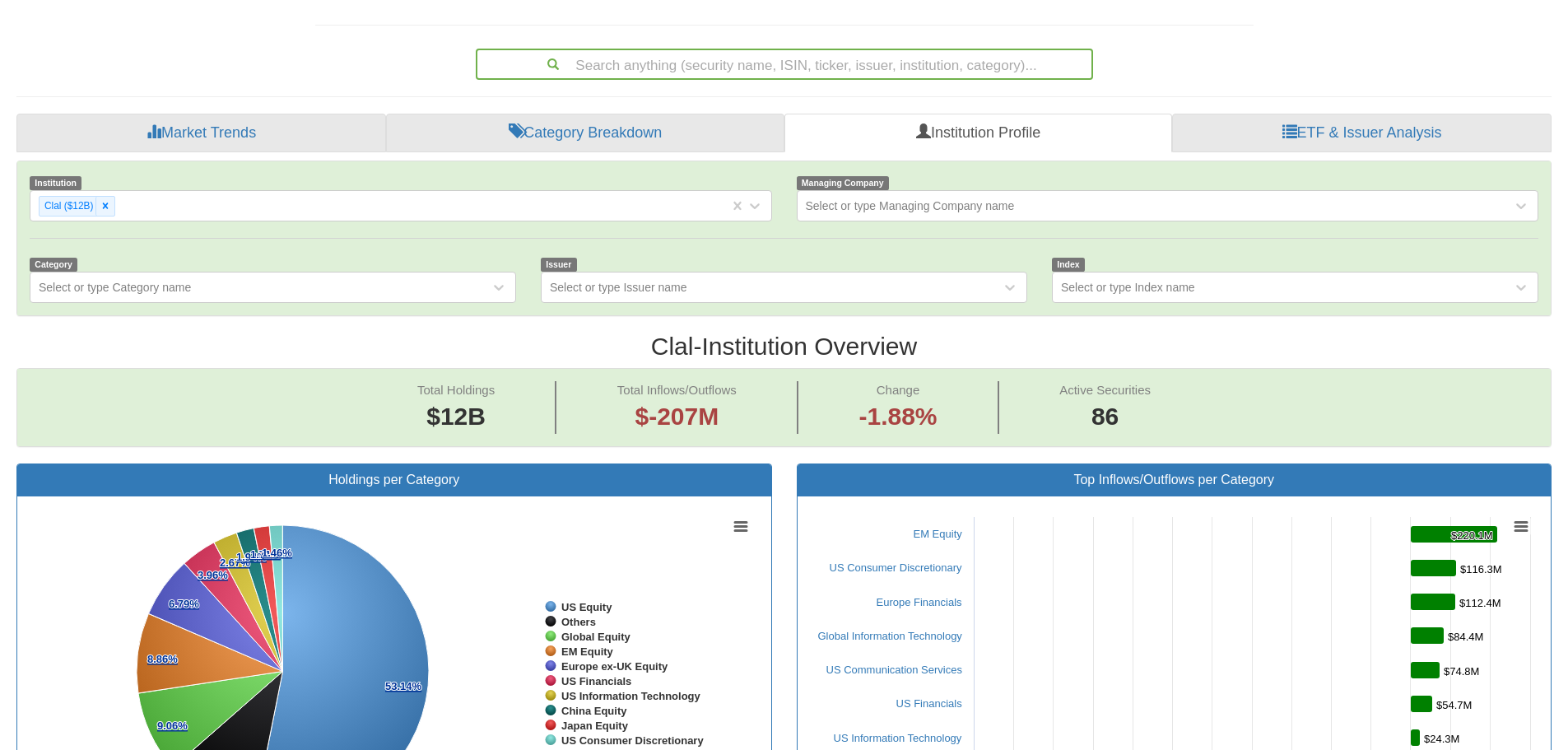
scroll to position [48, 0]
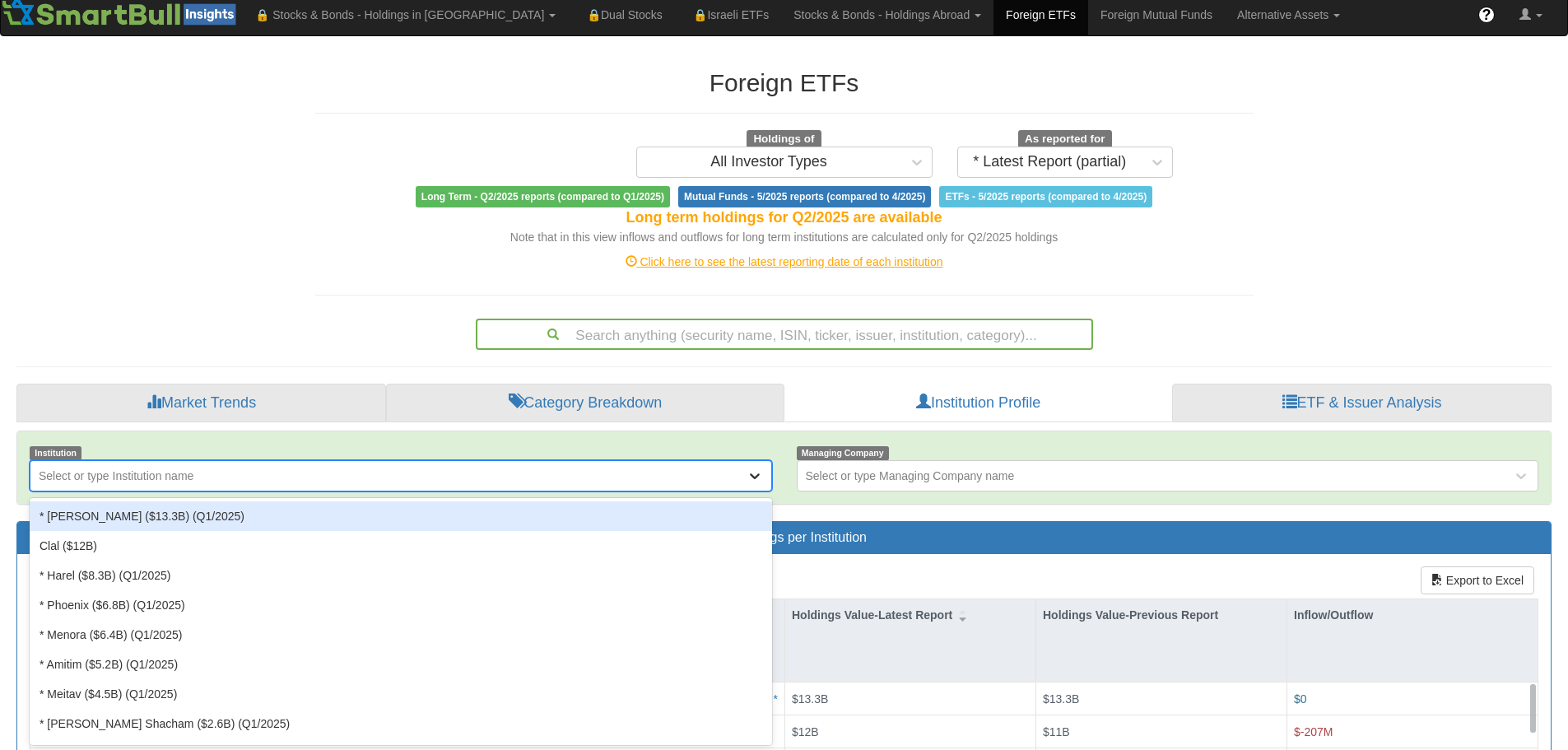
click at [756, 481] on icon at bounding box center [754, 475] width 16 height 16
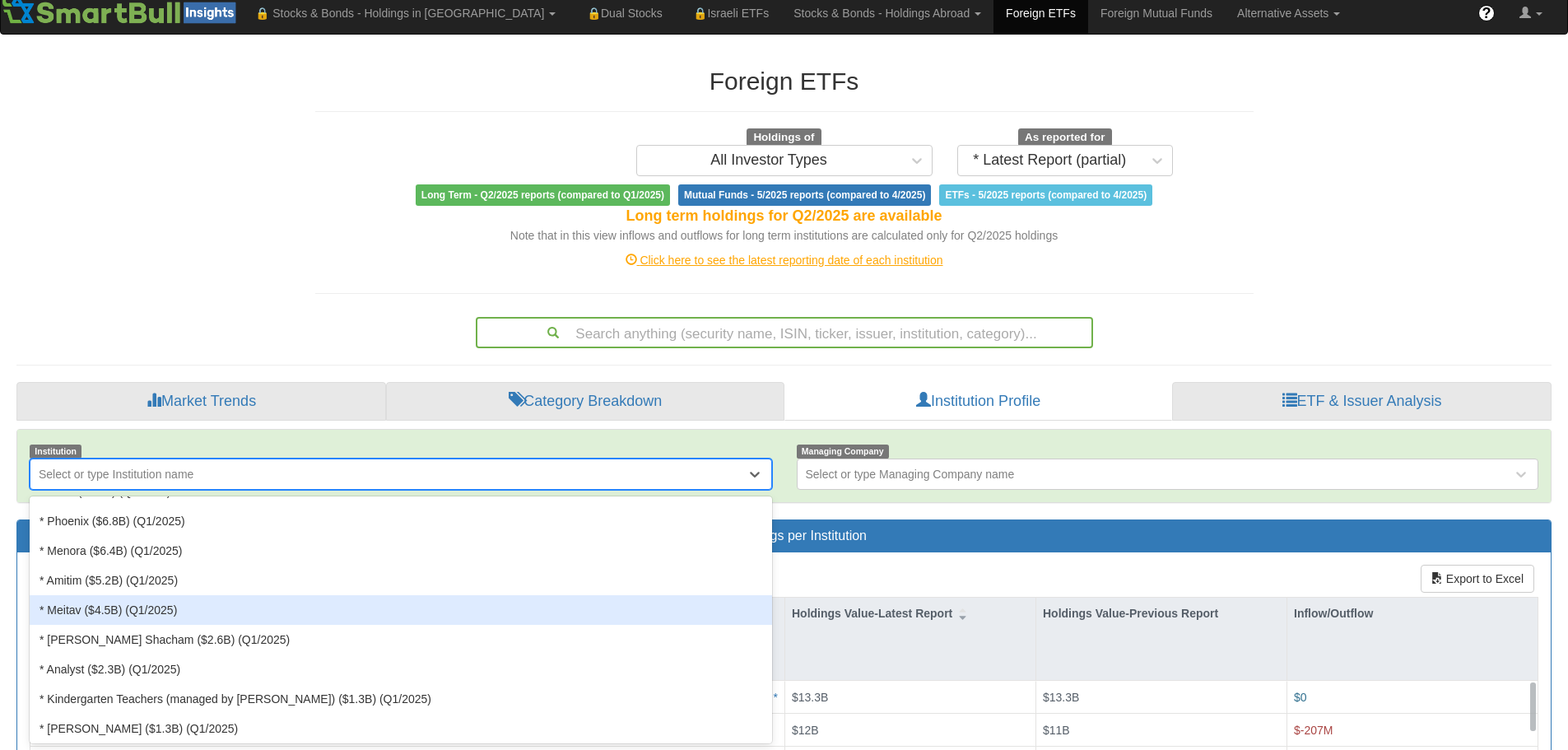
scroll to position [165, 0]
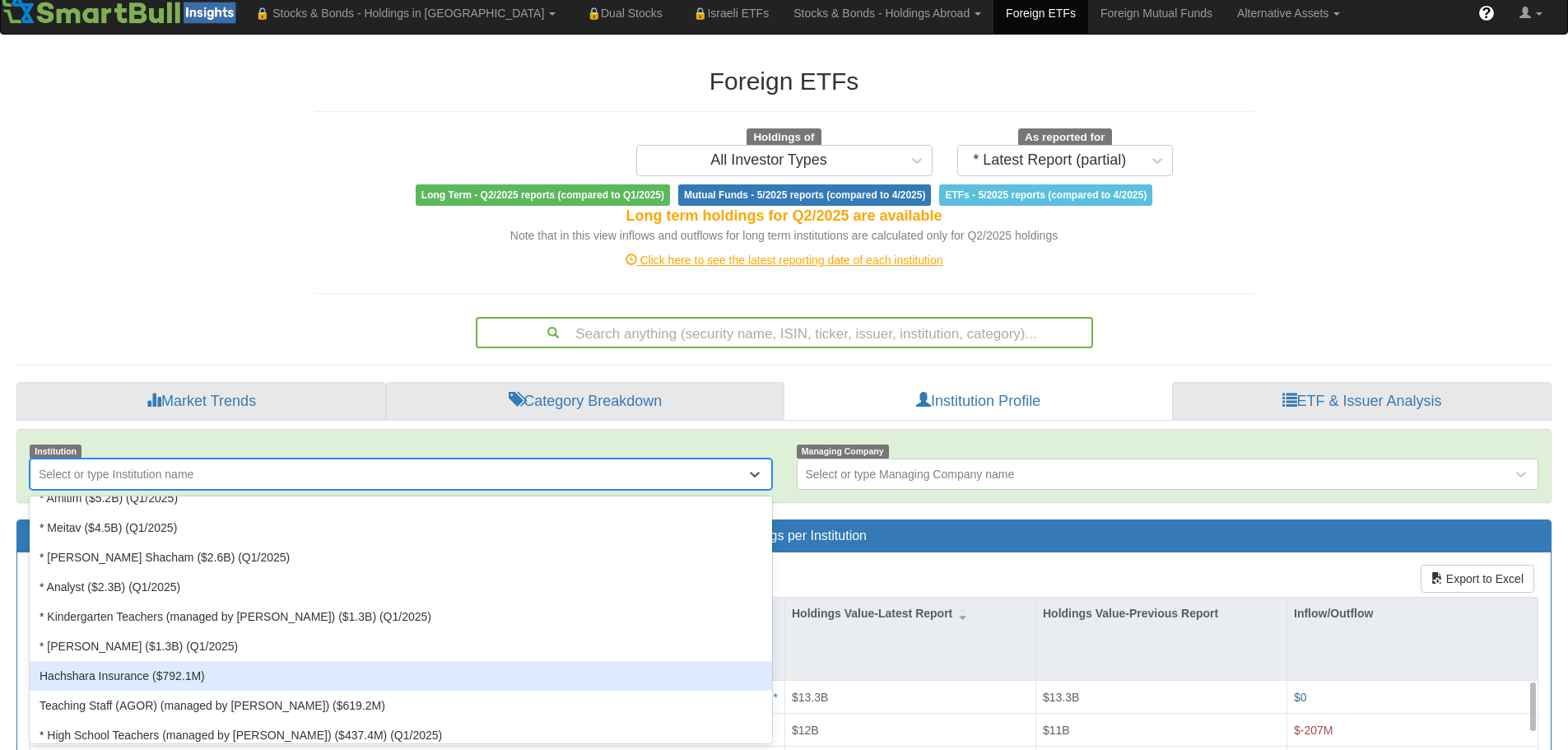
click at [222, 674] on div "Hachshara Insurance ($792.1M)" at bounding box center [401, 675] width 742 height 30
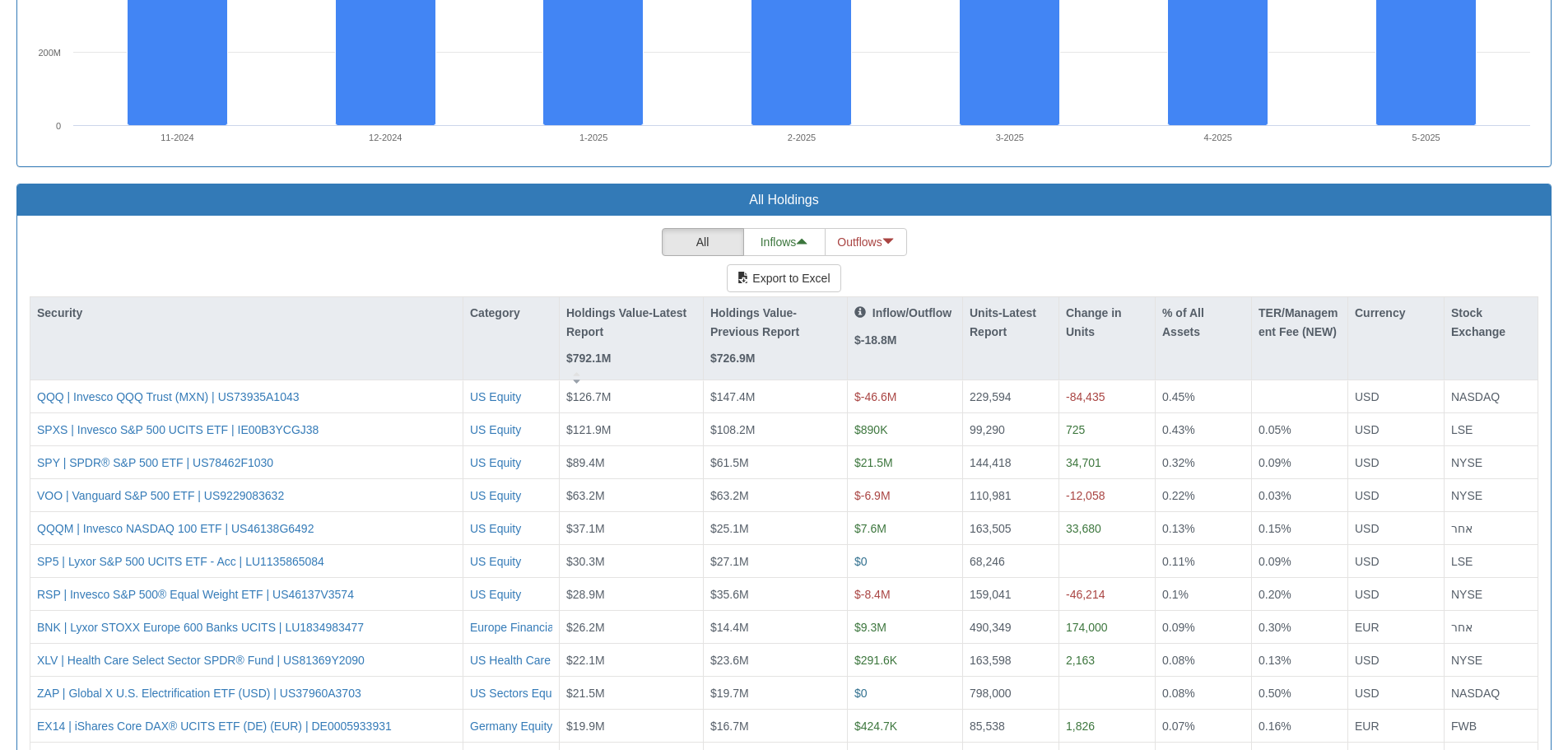
scroll to position [1400, 0]
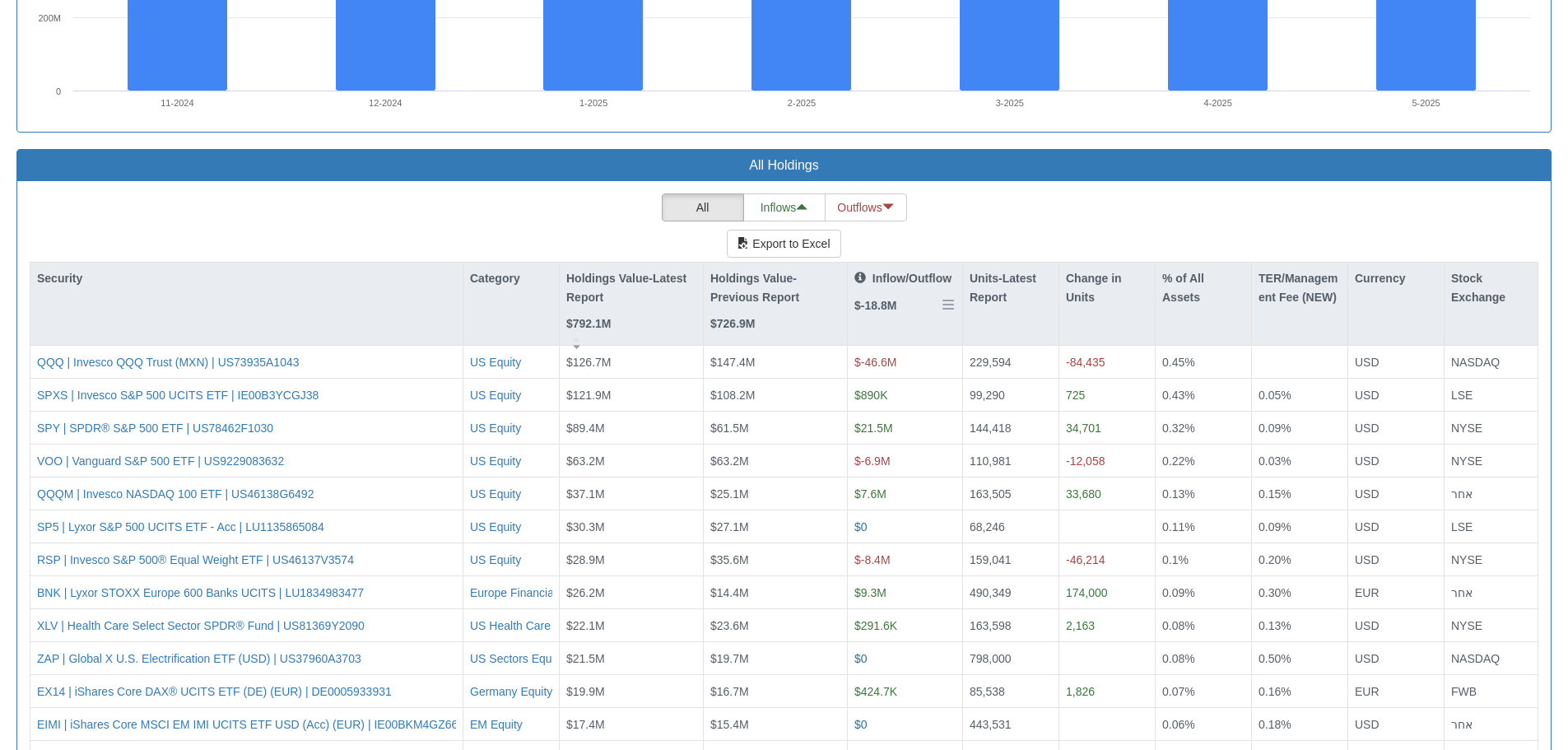
click at [894, 288] on div "Inflow/Outflow $-18.8M" at bounding box center [903, 292] width 97 height 45
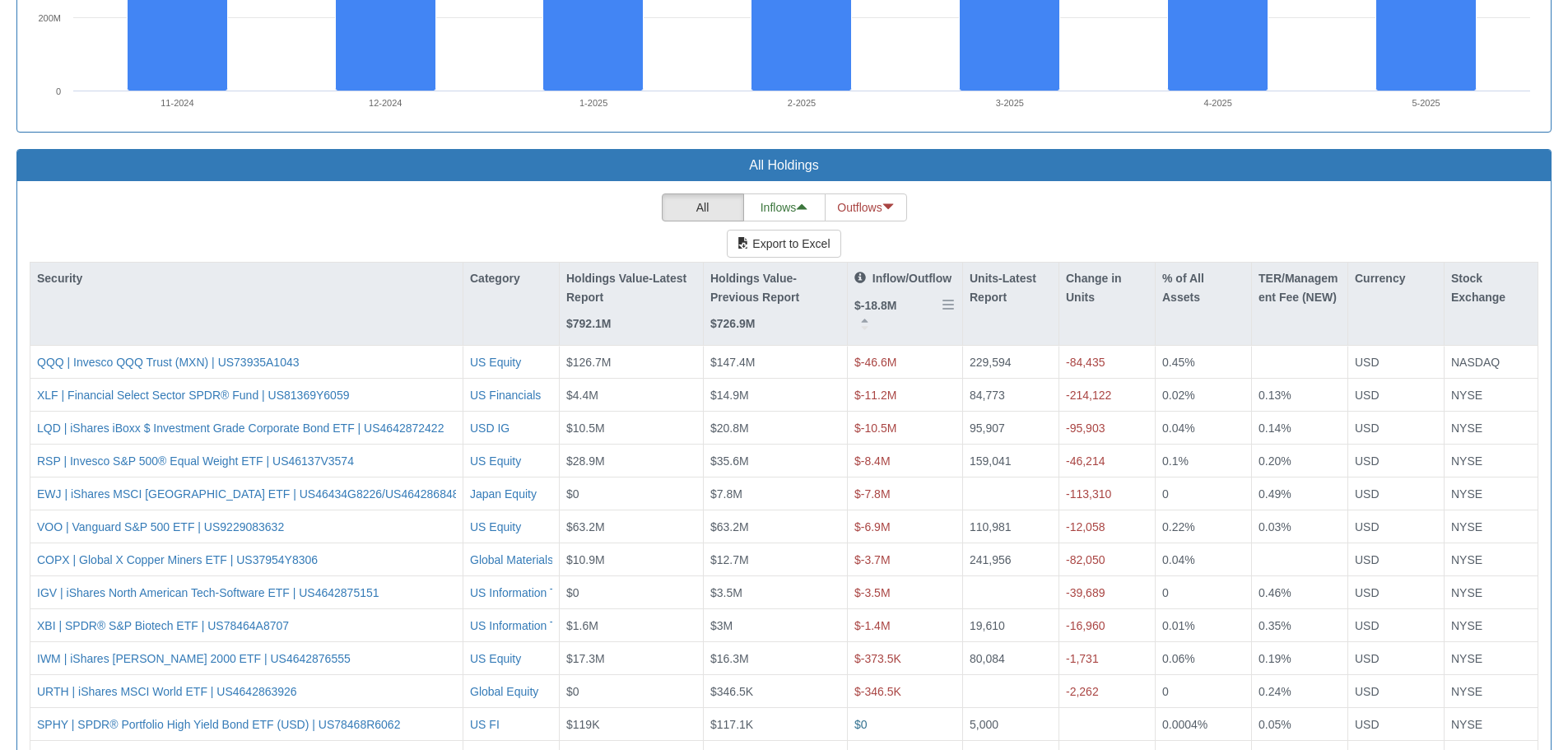
click at [894, 288] on div "Inflow/Outflow $-18.8M" at bounding box center [903, 292] width 97 height 45
